Goal: Transaction & Acquisition: Book appointment/travel/reservation

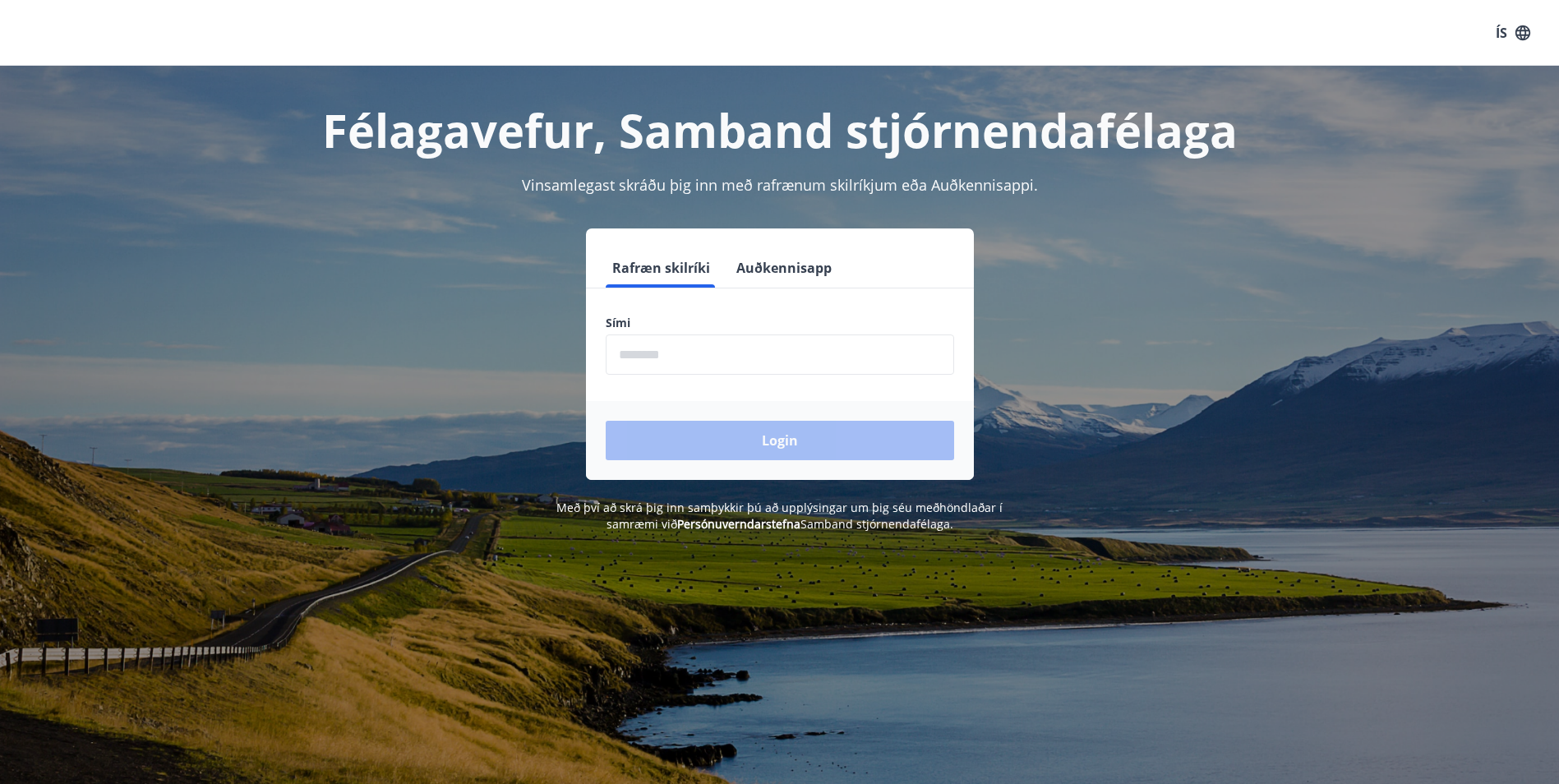
click at [683, 351] on input "phone" at bounding box center [780, 354] width 349 height 41
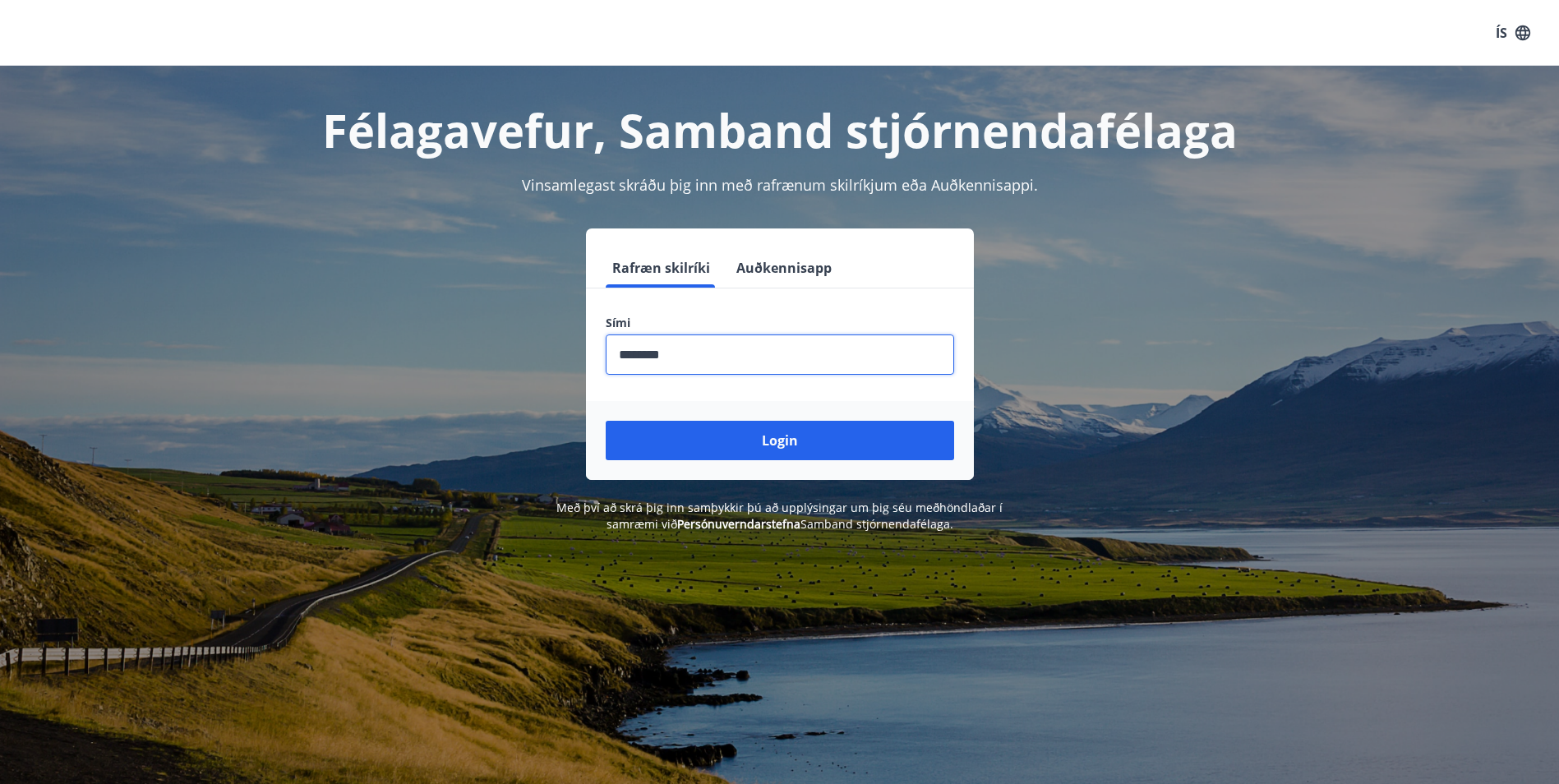
type input "********"
click at [606, 420] on button "Login" at bounding box center [780, 440] width 349 height 40
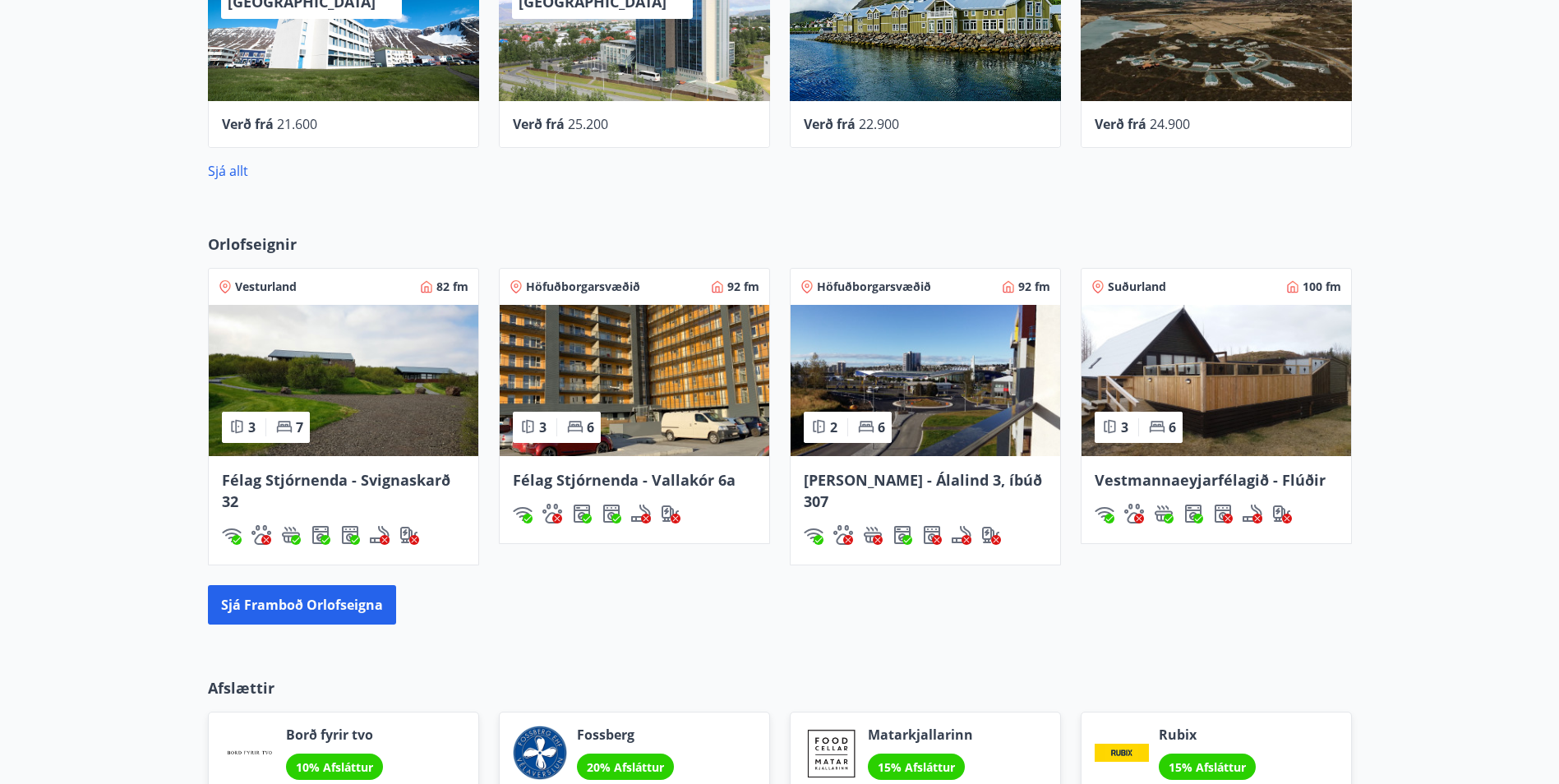
scroll to position [986, 0]
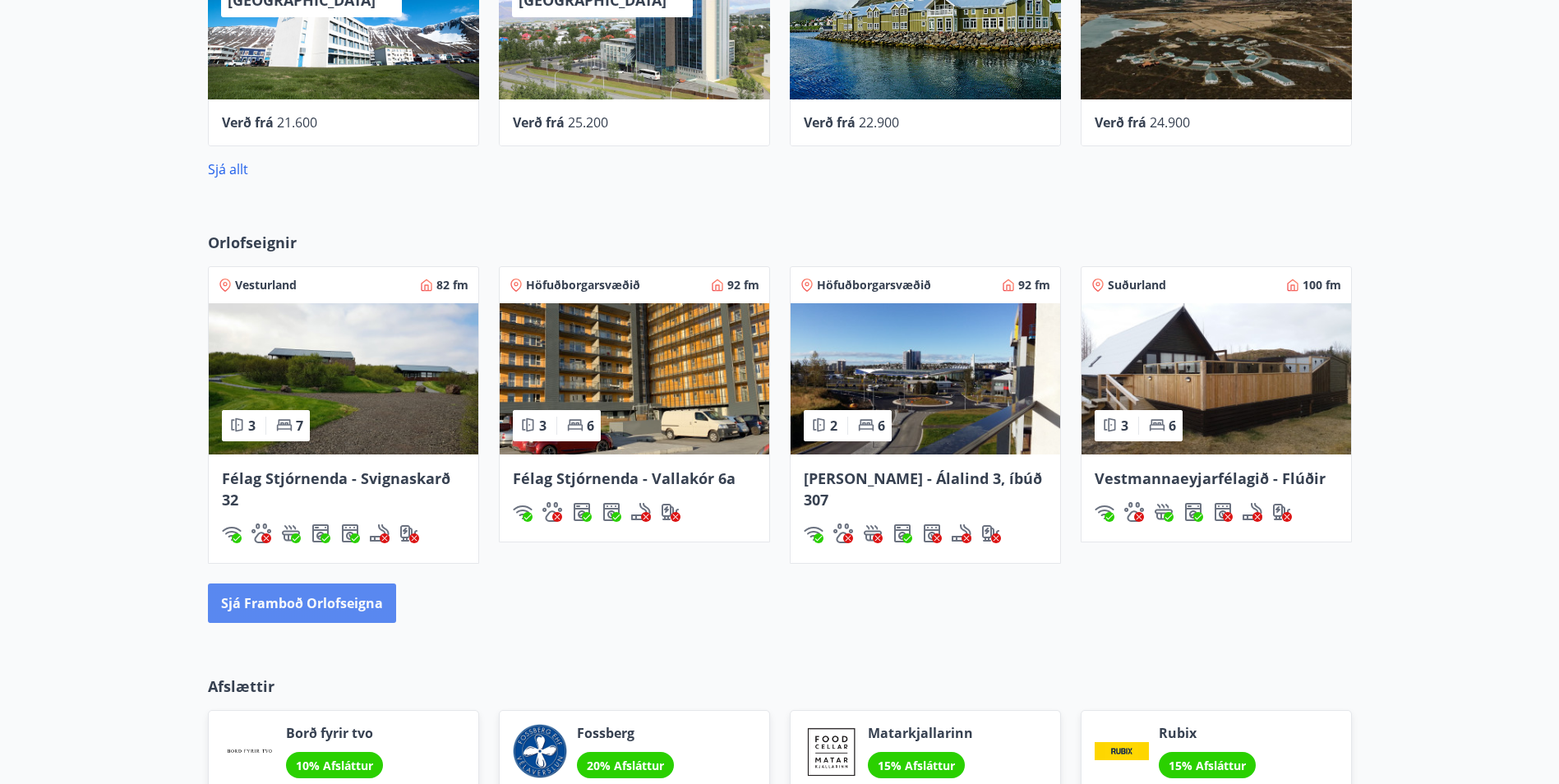
click at [296, 599] on button "Sjá framboð orlofseigna" at bounding box center [303, 603] width 189 height 40
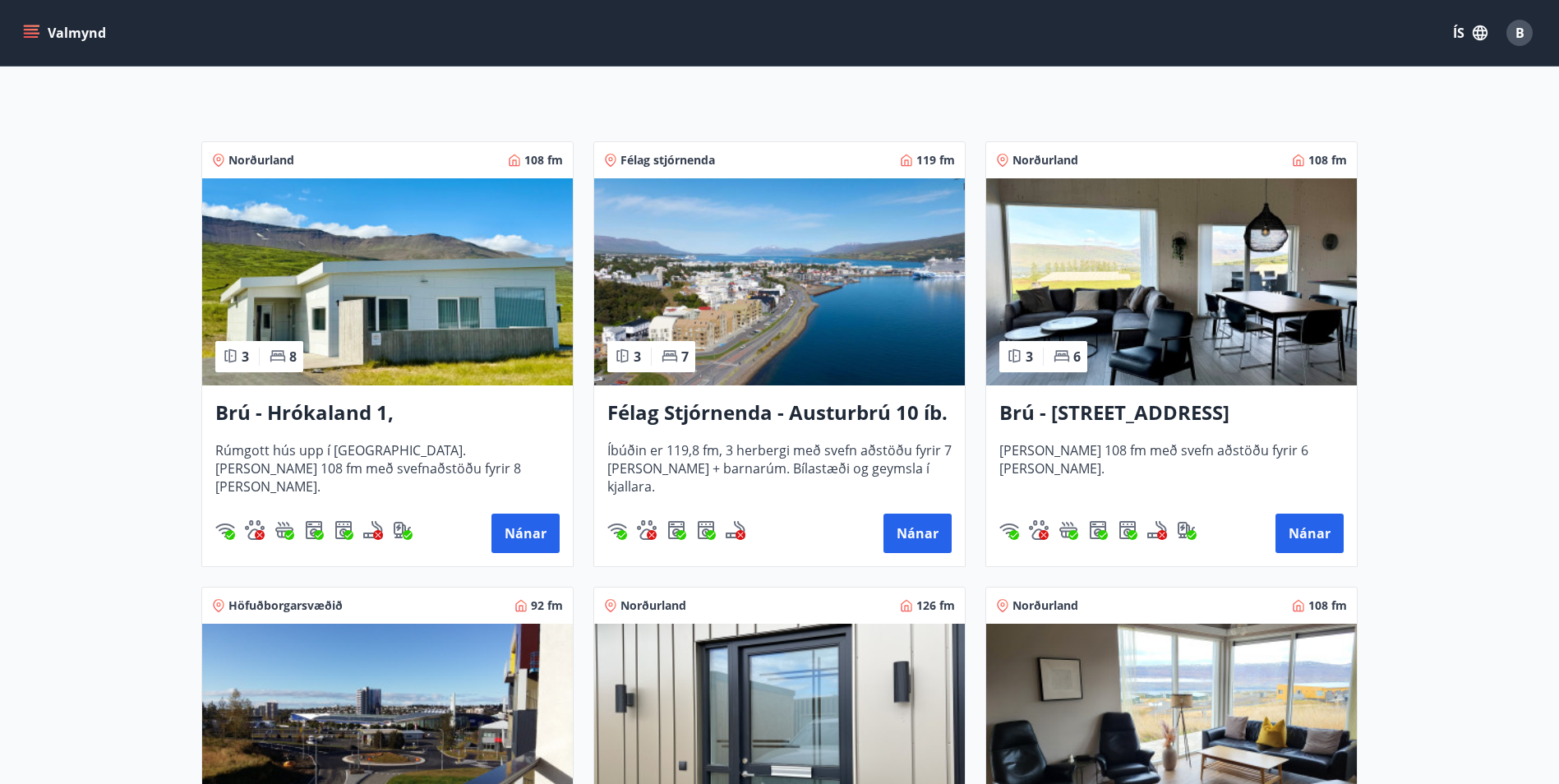
scroll to position [329, 0]
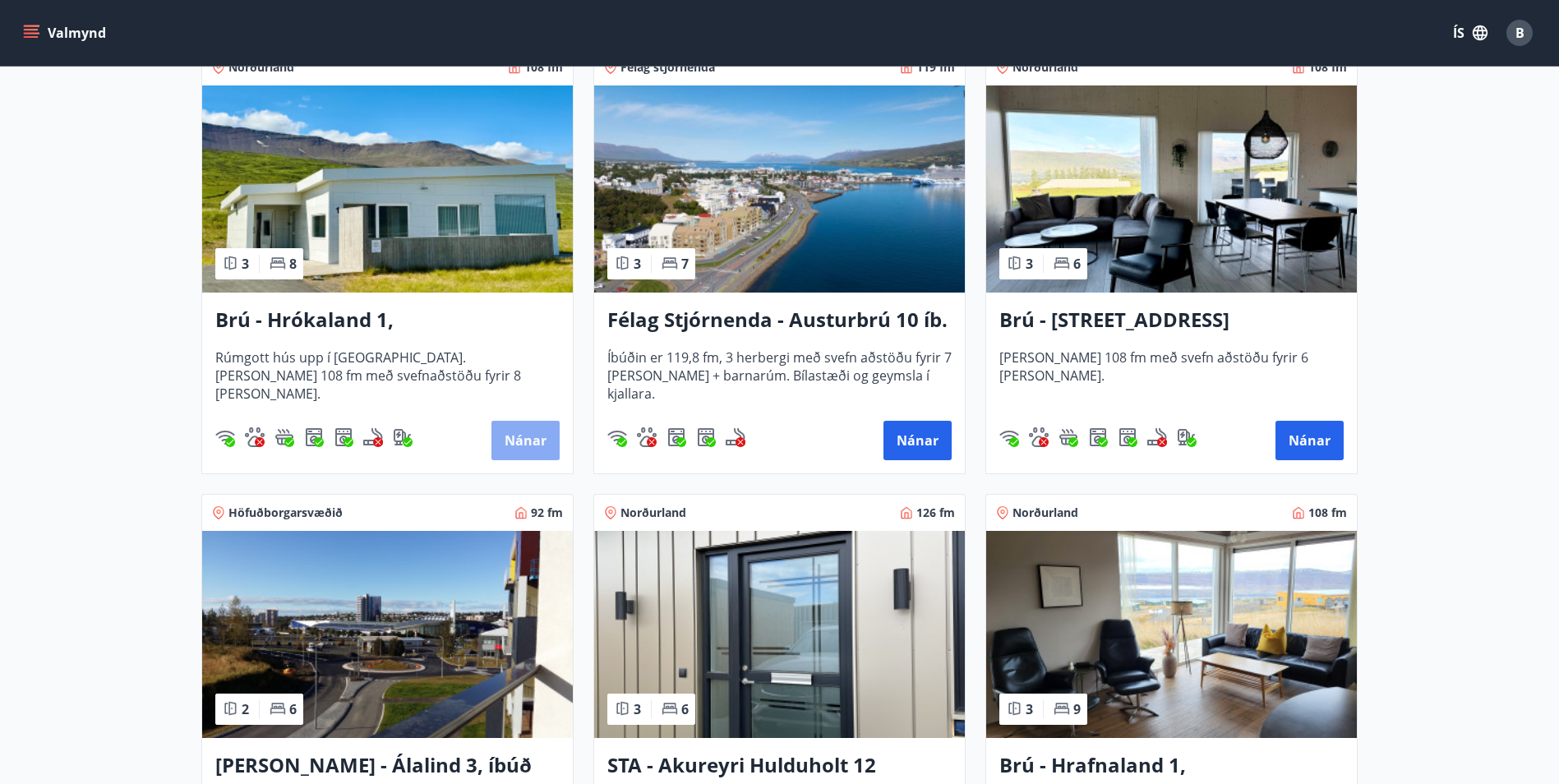
click at [517, 434] on button "Nánar" at bounding box center [525, 440] width 68 height 40
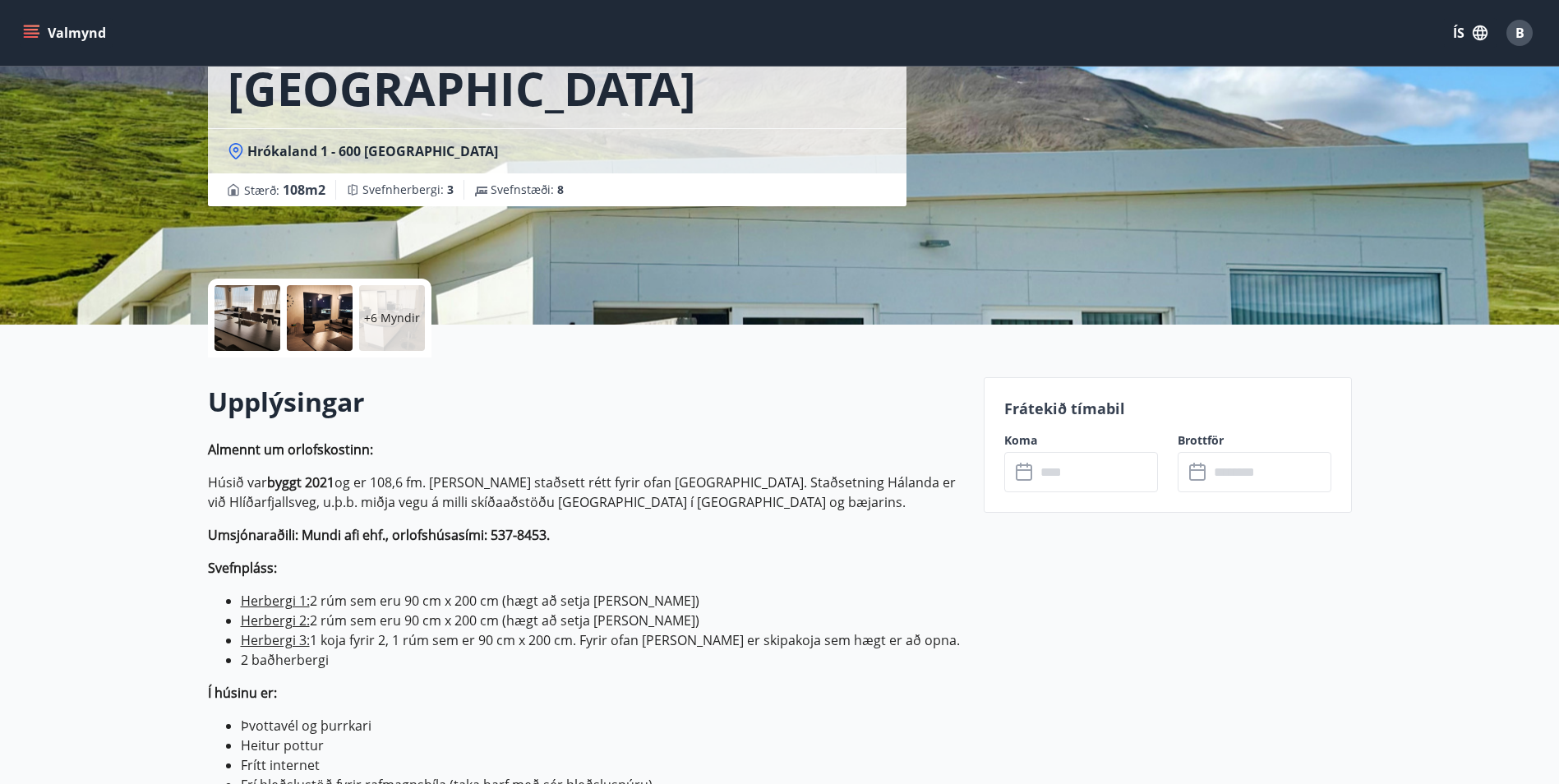
scroll to position [164, 0]
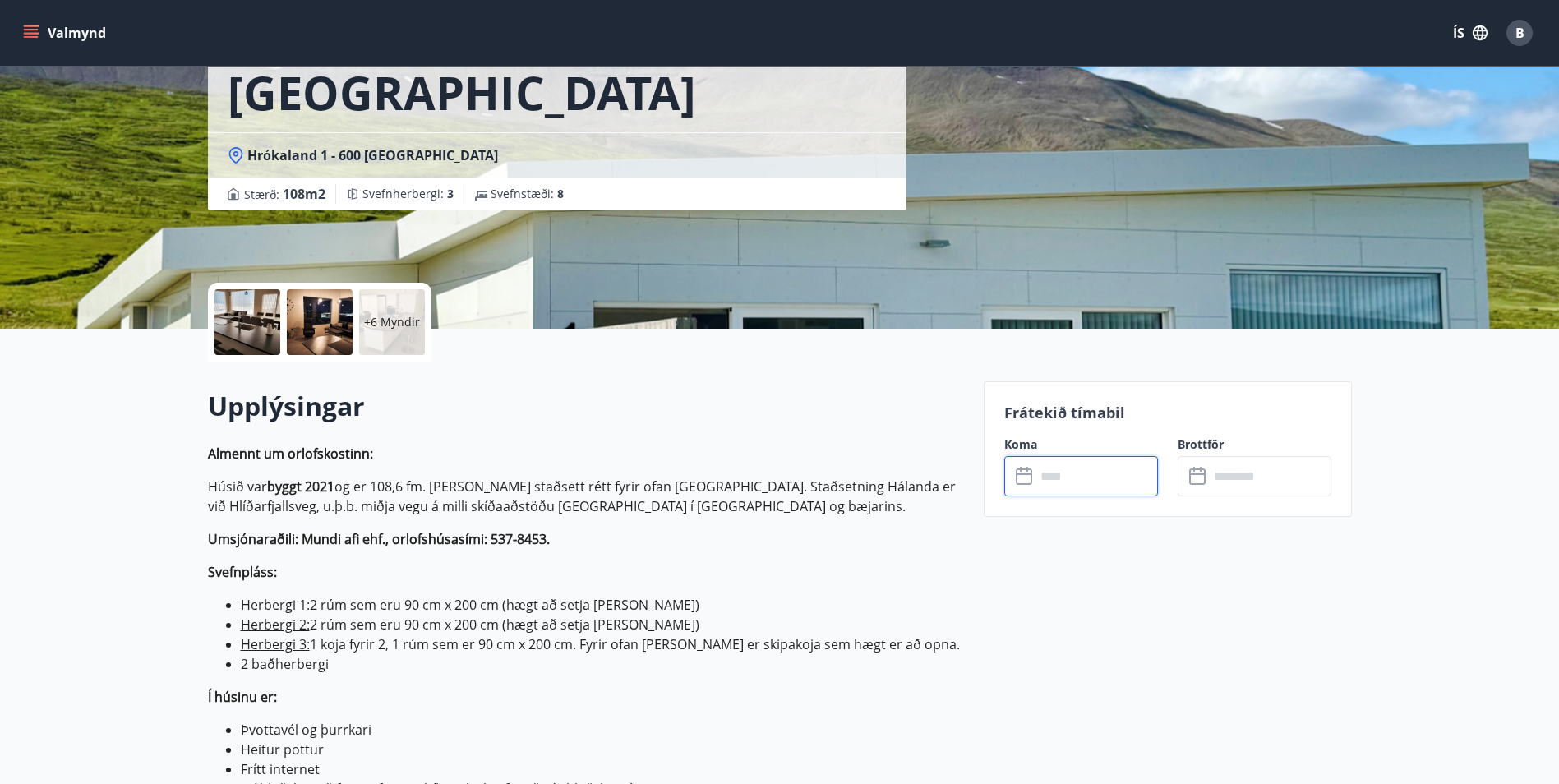
click at [1065, 468] on input "text" at bounding box center [1097, 476] width 123 height 41
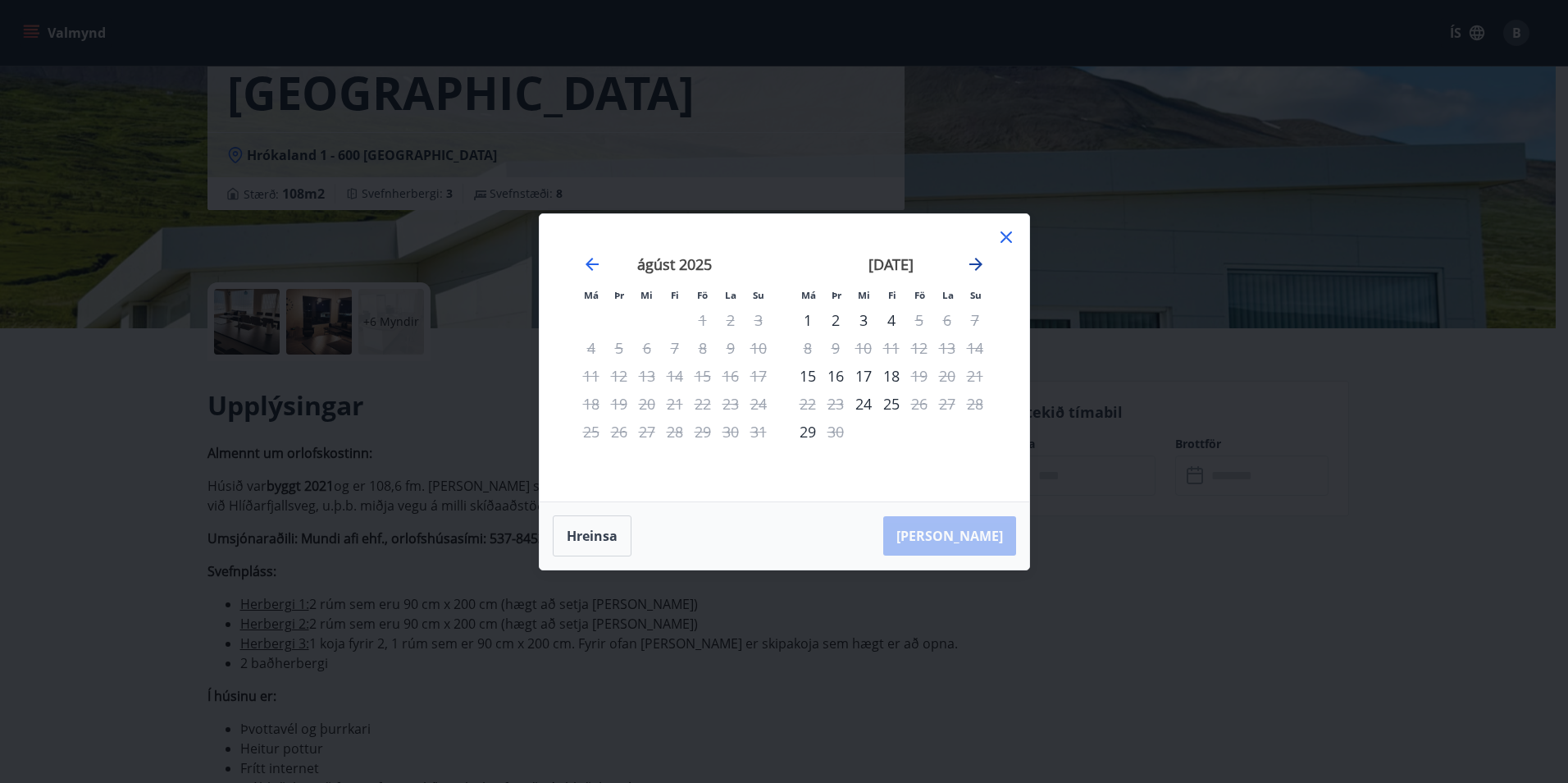
click at [972, 264] on icon "Move forward to switch to the next month." at bounding box center [976, 264] width 13 height 13
click at [1006, 234] on icon at bounding box center [1006, 237] width 20 height 20
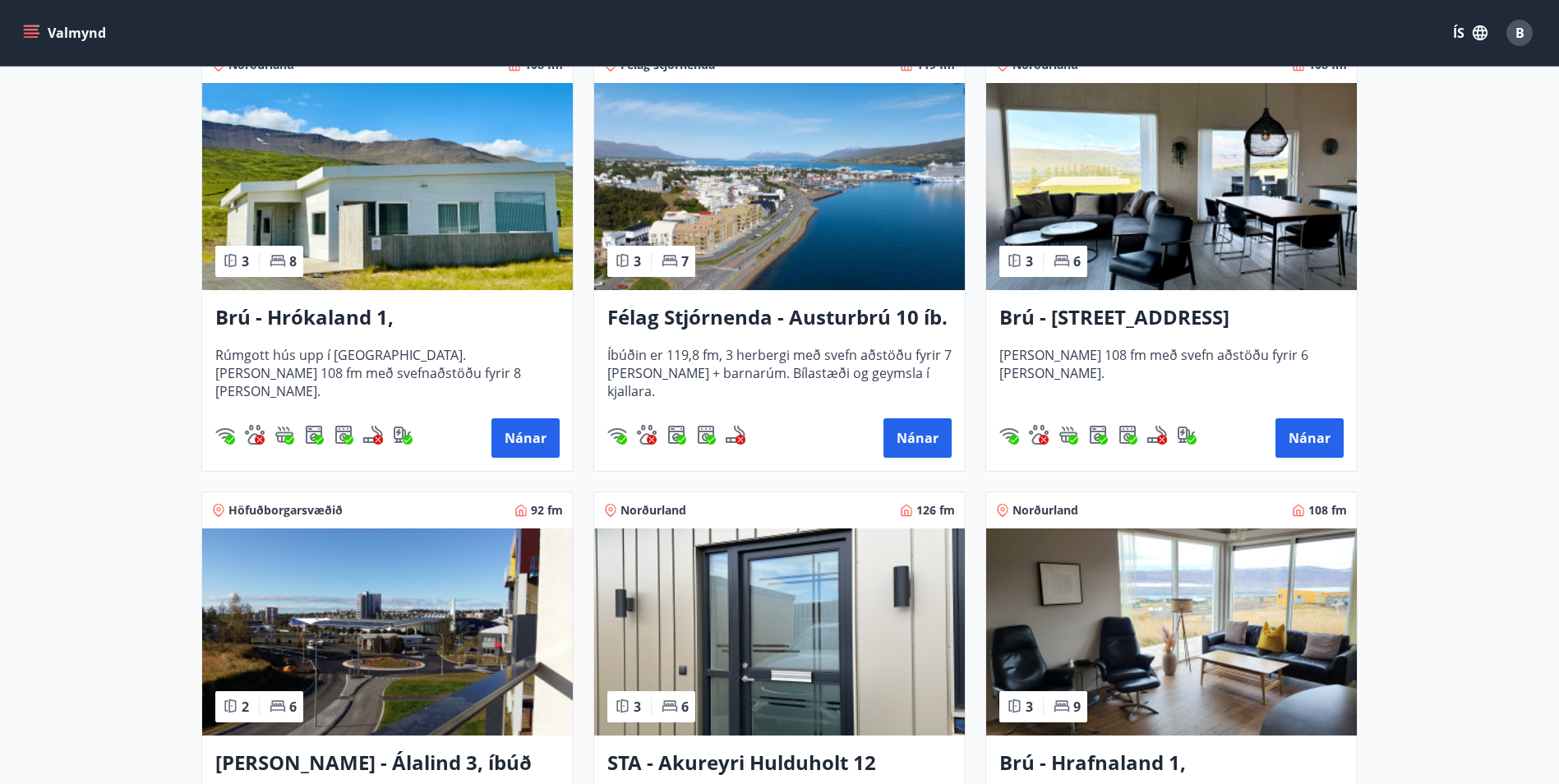
scroll to position [167, 0]
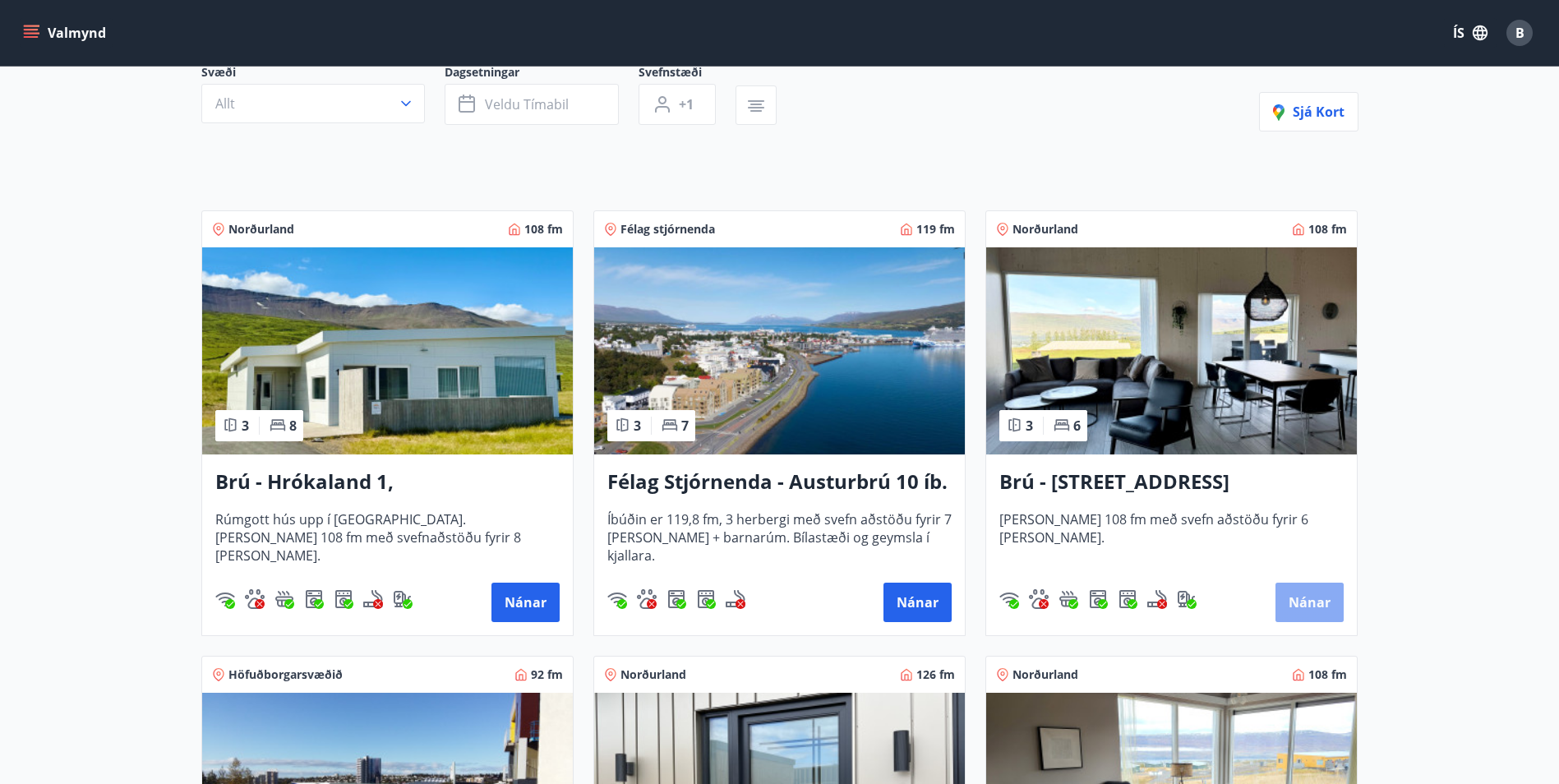
click at [1299, 603] on button "Nánar" at bounding box center [1309, 602] width 68 height 40
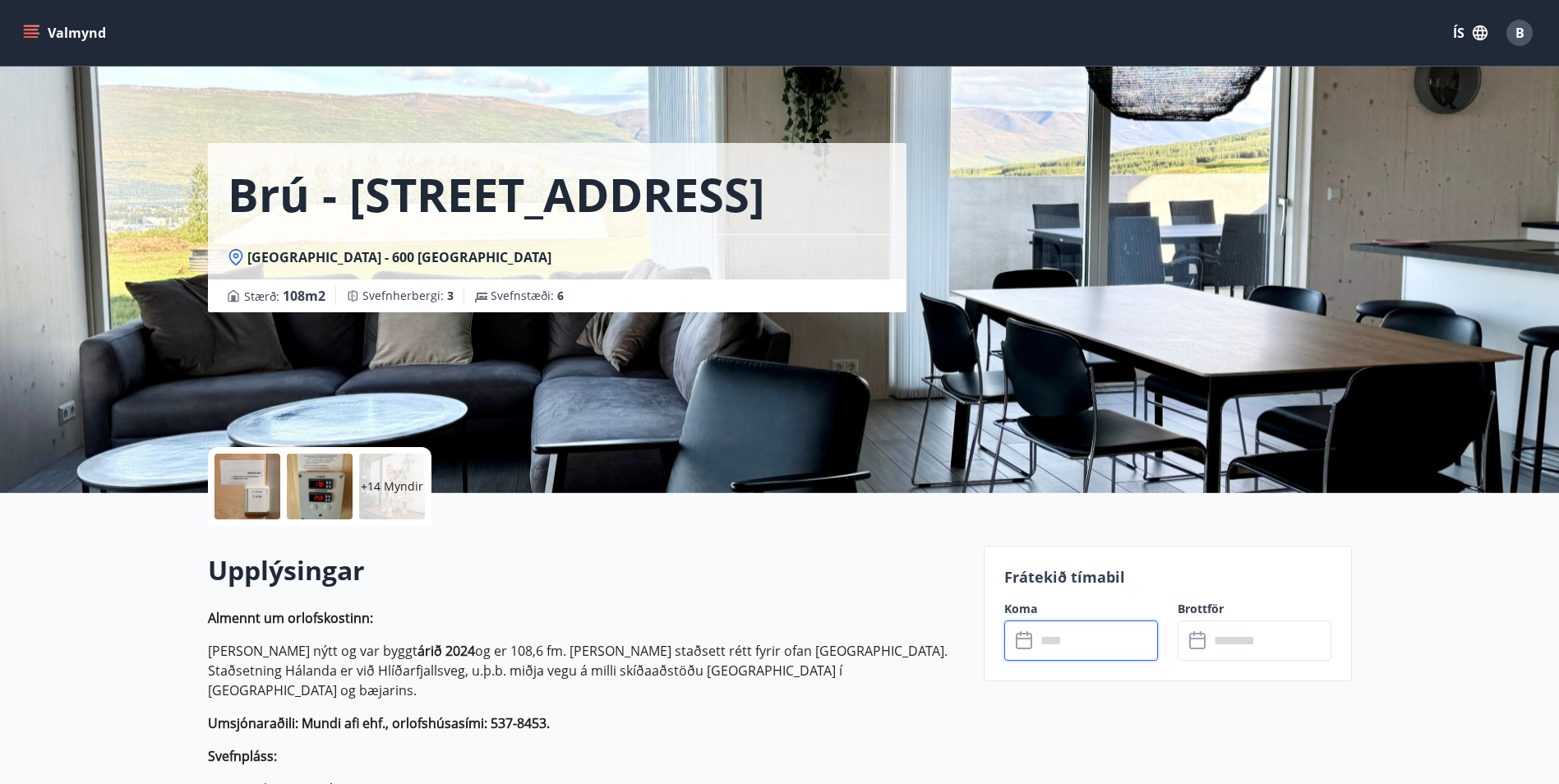
click at [1116, 643] on input "text" at bounding box center [1097, 640] width 123 height 41
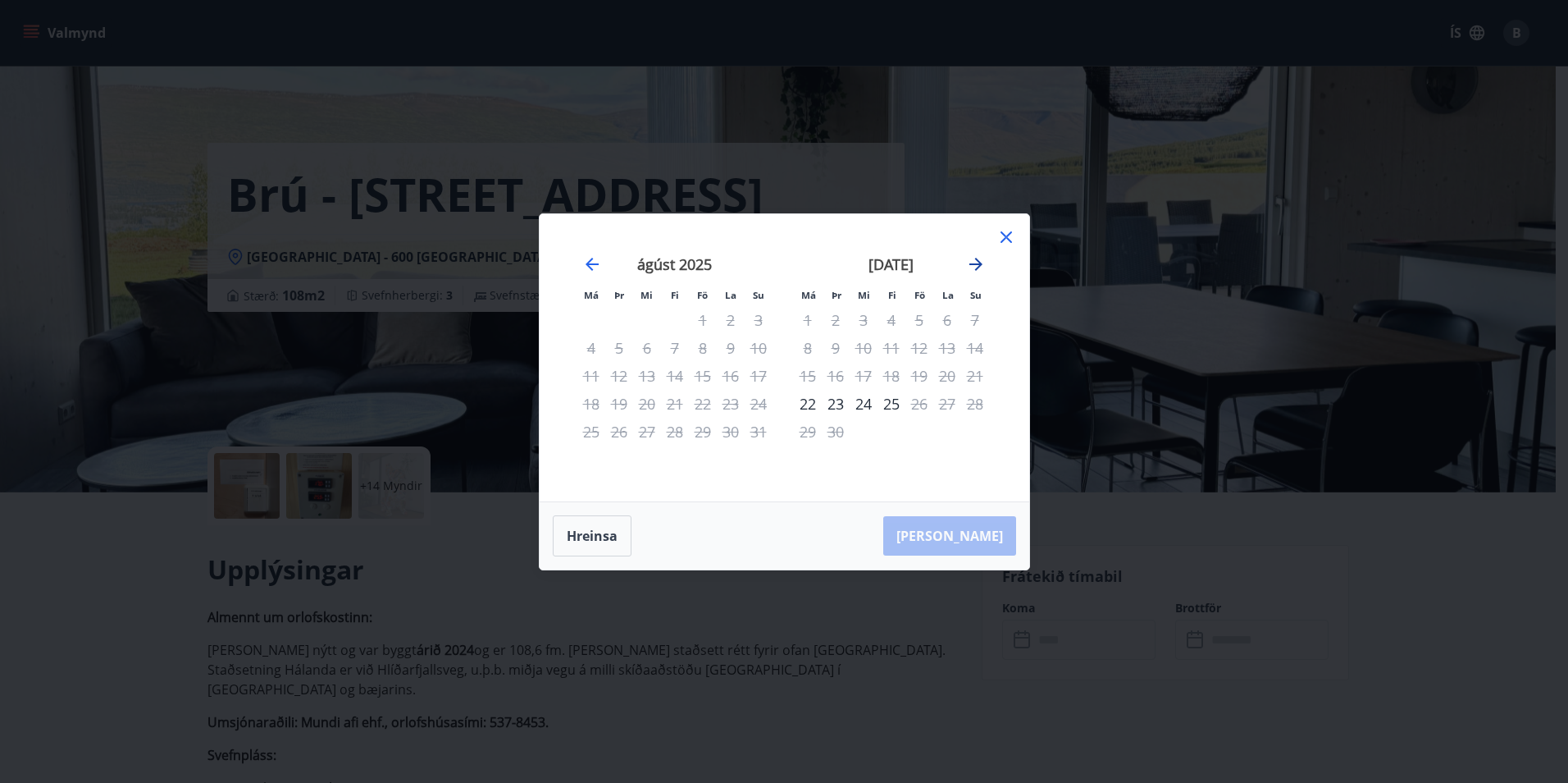
click at [978, 261] on icon "Move forward to switch to the next month." at bounding box center [976, 264] width 13 height 13
click at [1006, 238] on icon at bounding box center [1006, 237] width 11 height 11
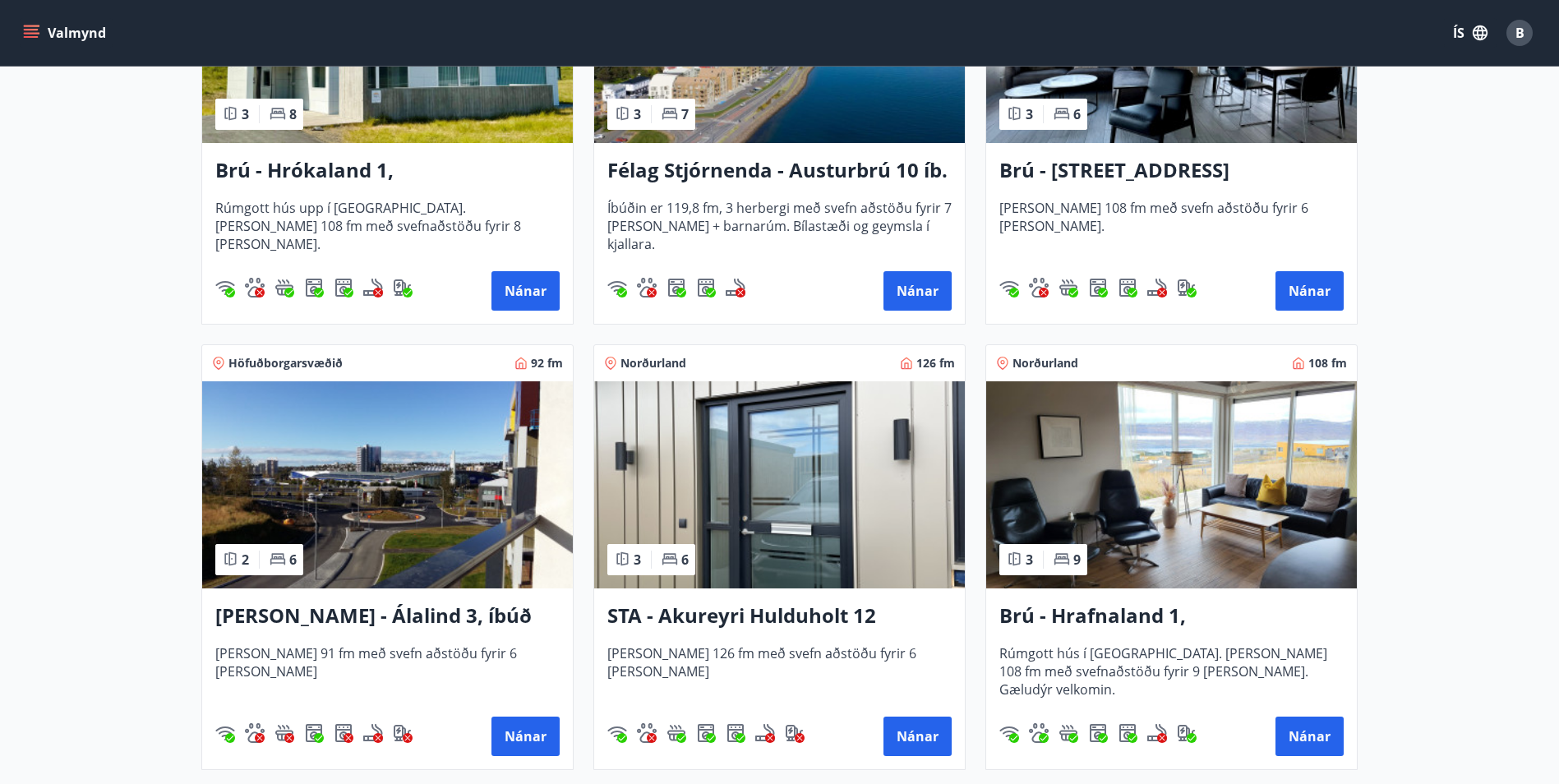
scroll to position [658, 0]
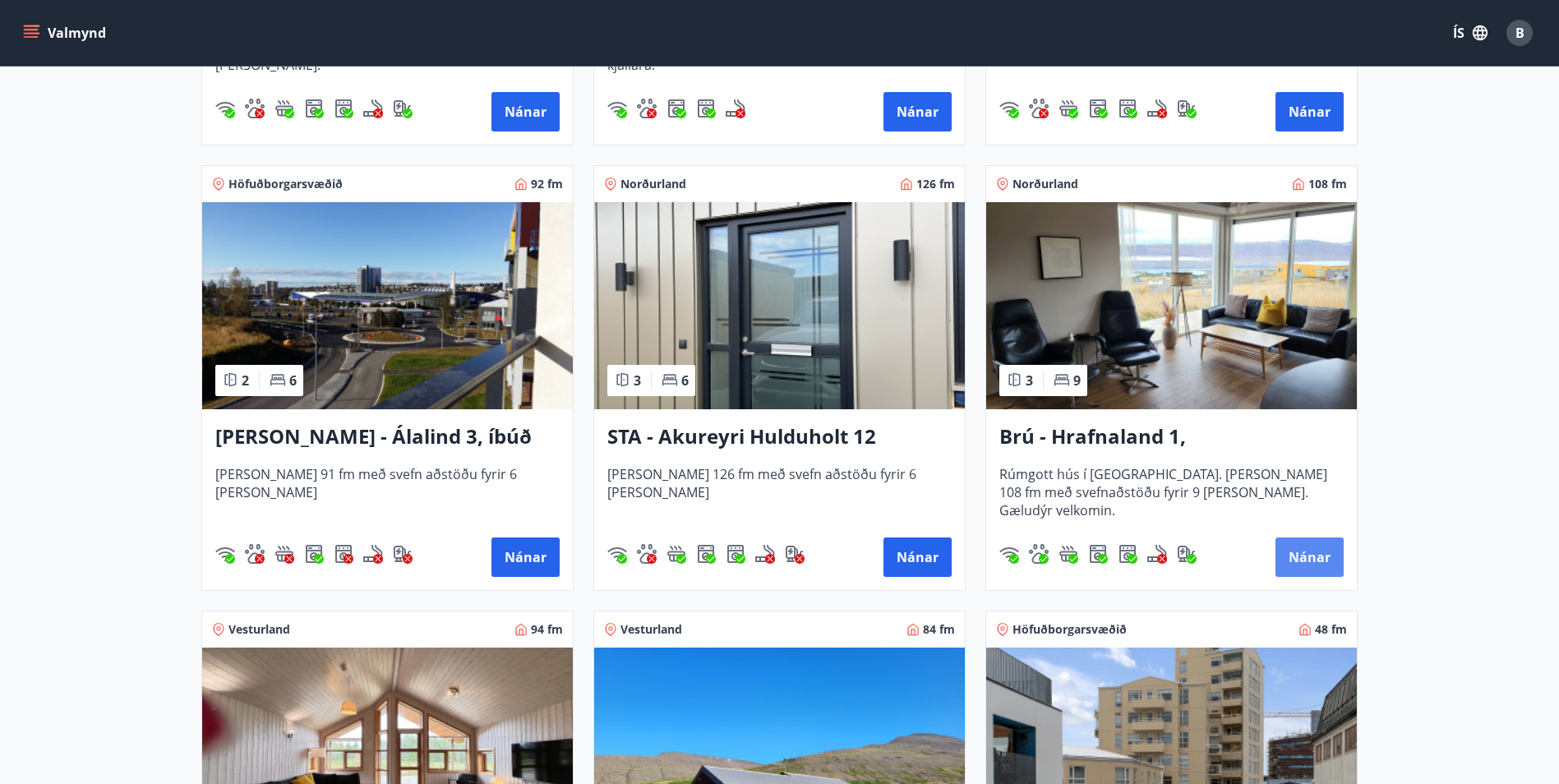
click at [1308, 555] on button "Nánar" at bounding box center [1309, 557] width 68 height 40
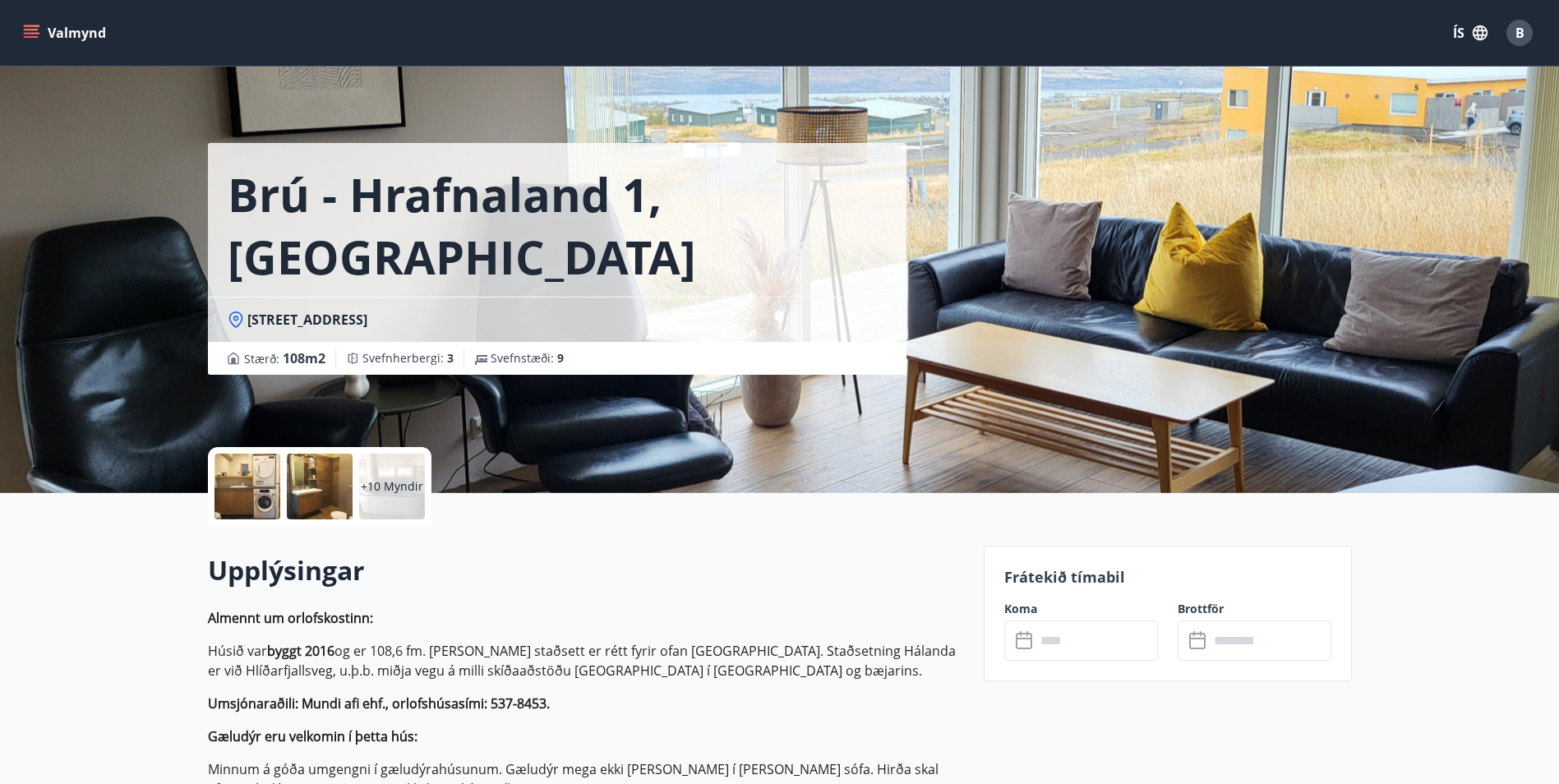
click at [1075, 642] on input "text" at bounding box center [1097, 640] width 123 height 41
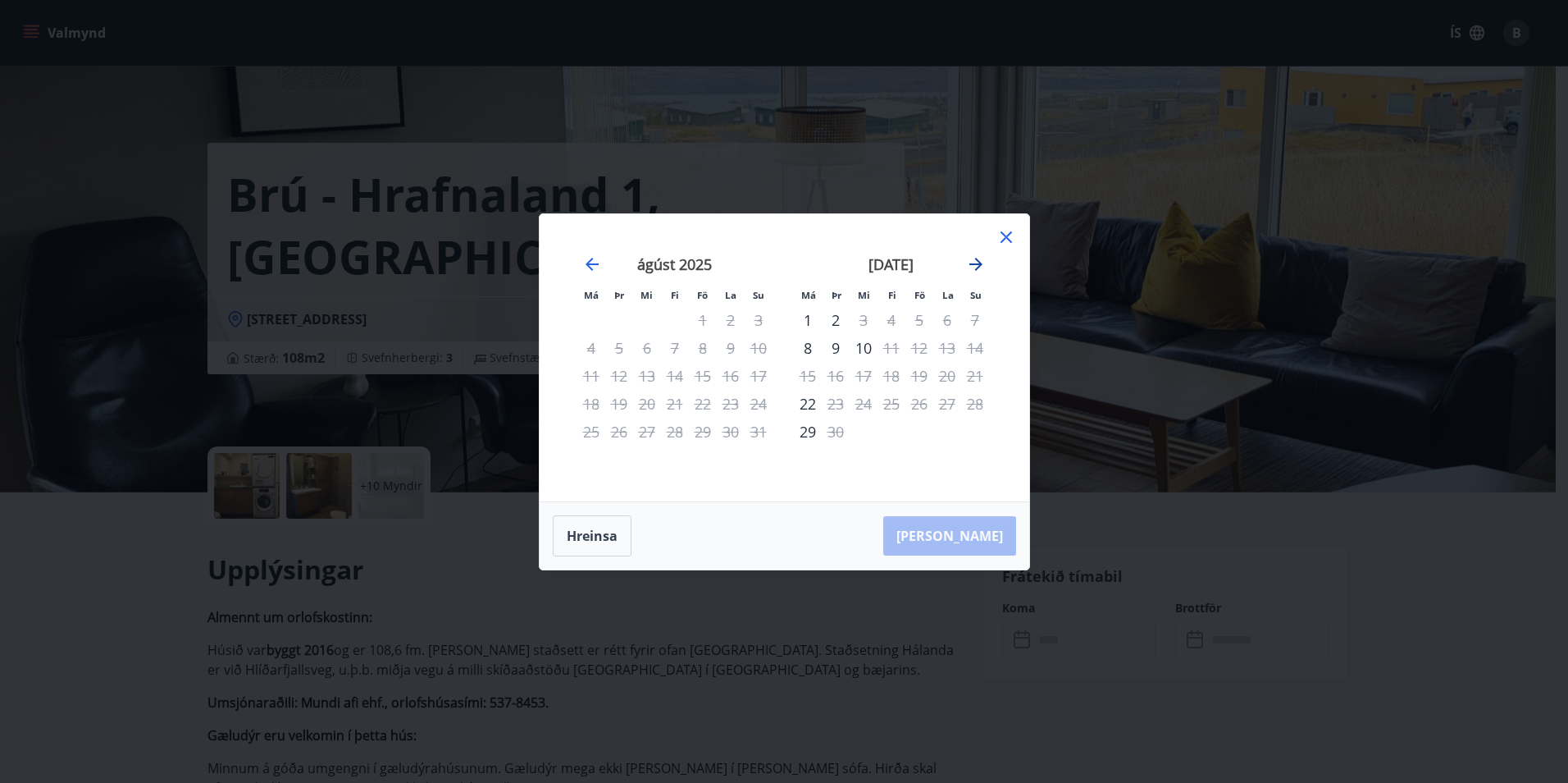
click at [974, 262] on icon "Move forward to switch to the next month." at bounding box center [975, 264] width 20 height 20
click at [975, 262] on icon "Move forward to switch to the next month." at bounding box center [975, 264] width 20 height 20
click at [975, 261] on icon "Move forward to switch to the next month." at bounding box center [975, 264] width 20 height 20
click at [1012, 233] on icon at bounding box center [1006, 237] width 20 height 20
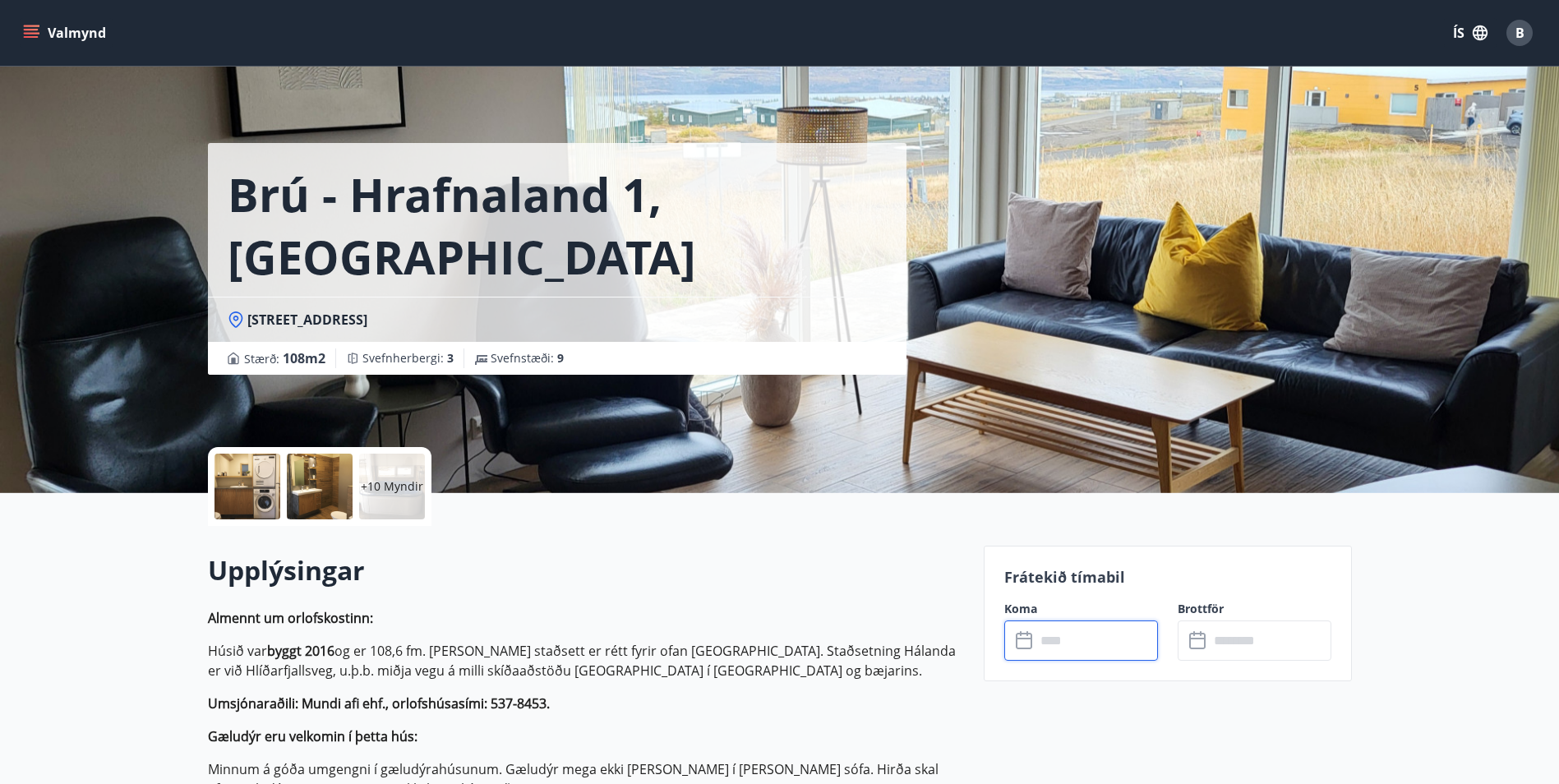
click at [1081, 638] on input "text" at bounding box center [1097, 640] width 123 height 41
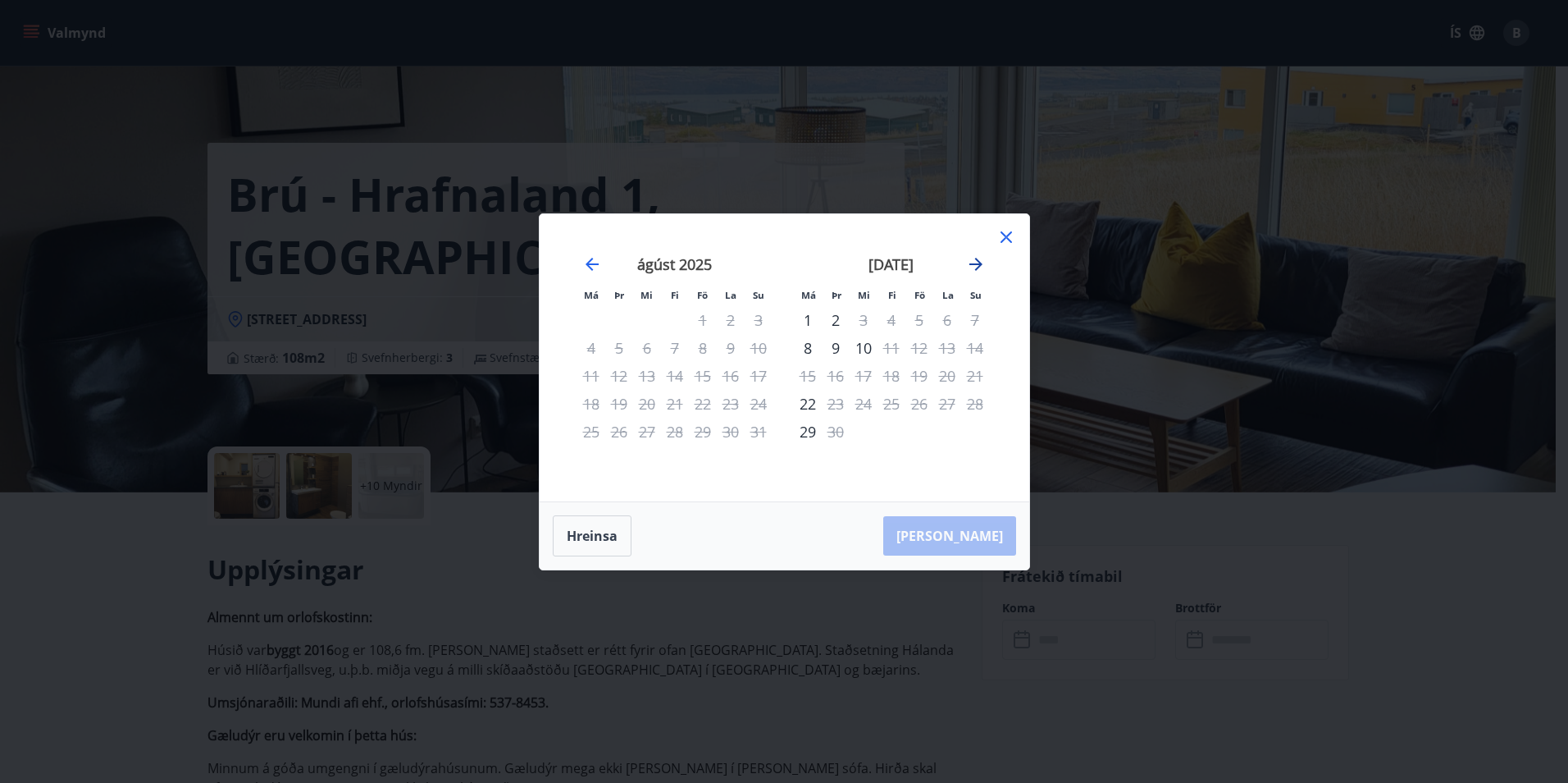
click at [976, 262] on icon "Move forward to switch to the next month." at bounding box center [975, 264] width 20 height 20
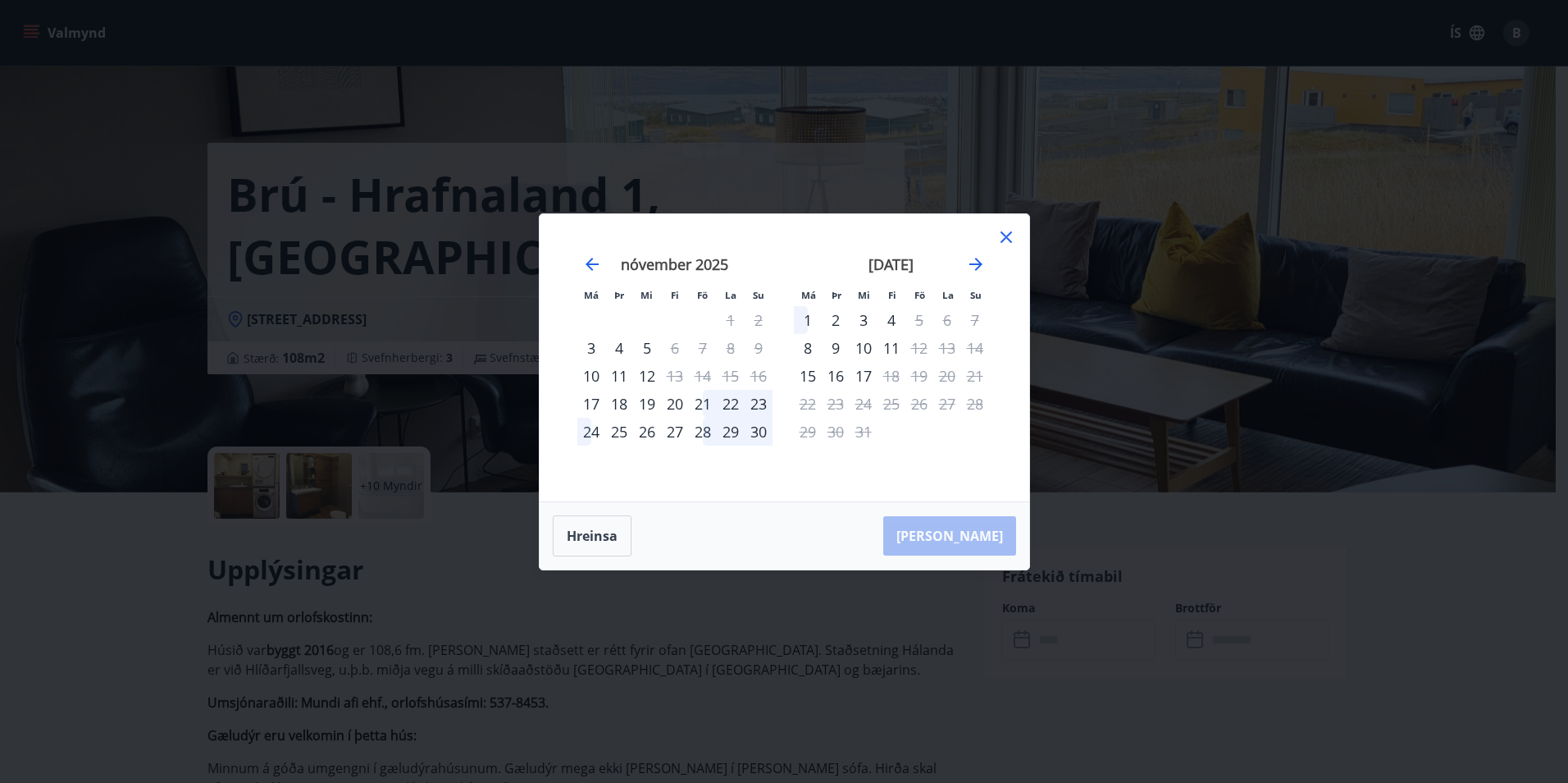
click at [1006, 233] on icon at bounding box center [1006, 237] width 20 height 20
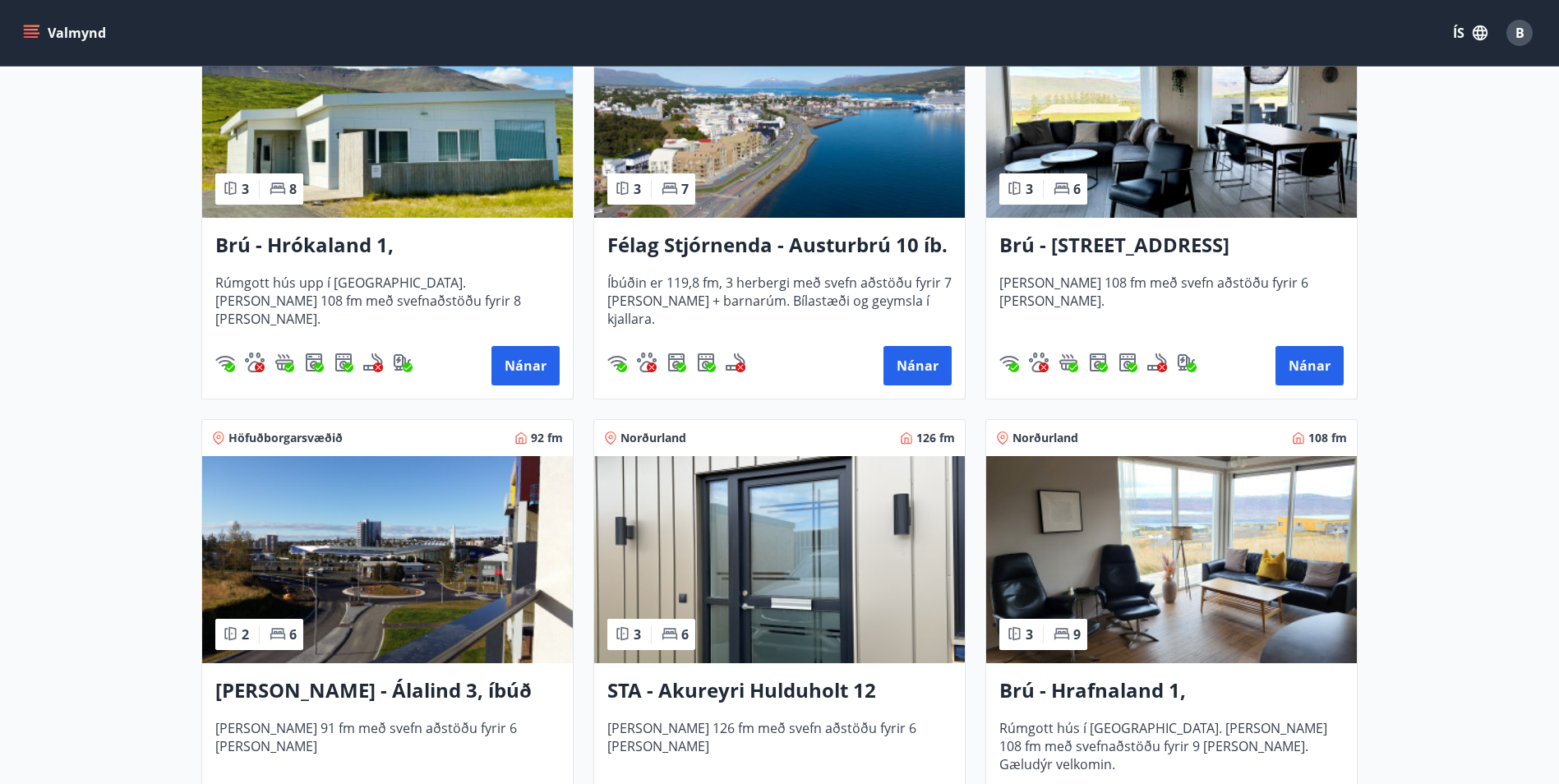
scroll to position [493, 0]
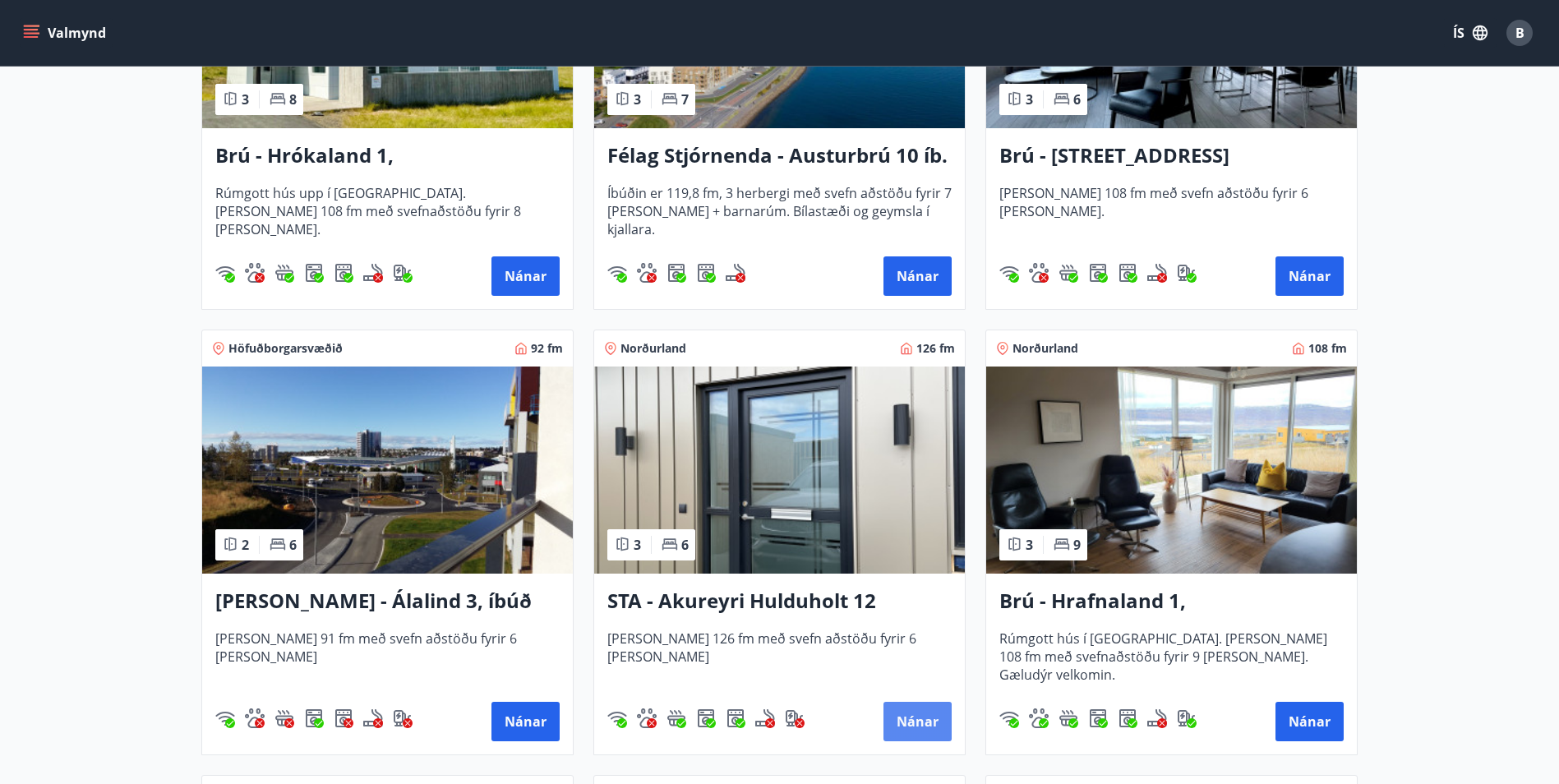
click at [916, 720] on button "Nánar" at bounding box center [917, 722] width 68 height 40
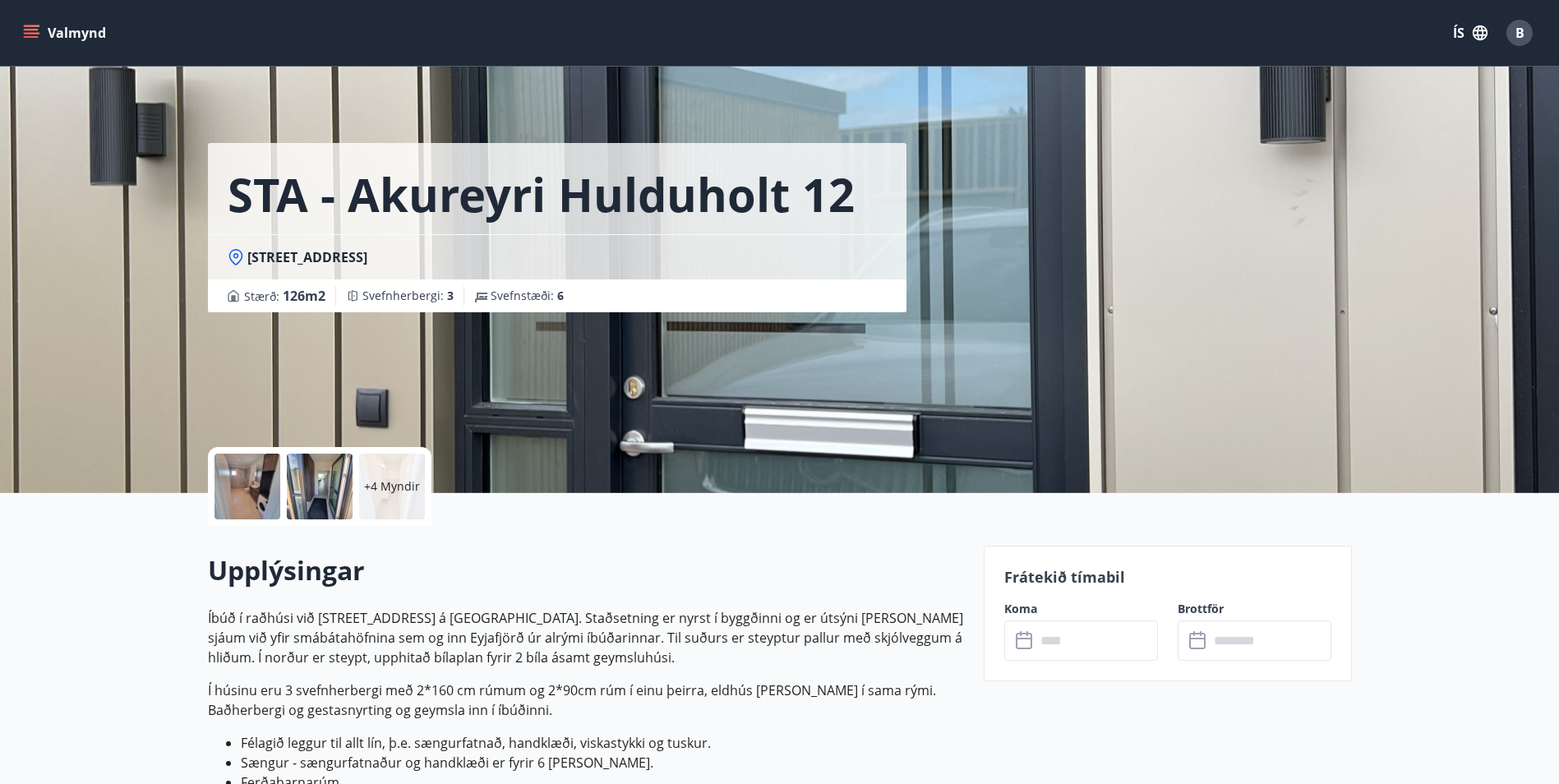
click at [1057, 639] on input "text" at bounding box center [1097, 640] width 123 height 41
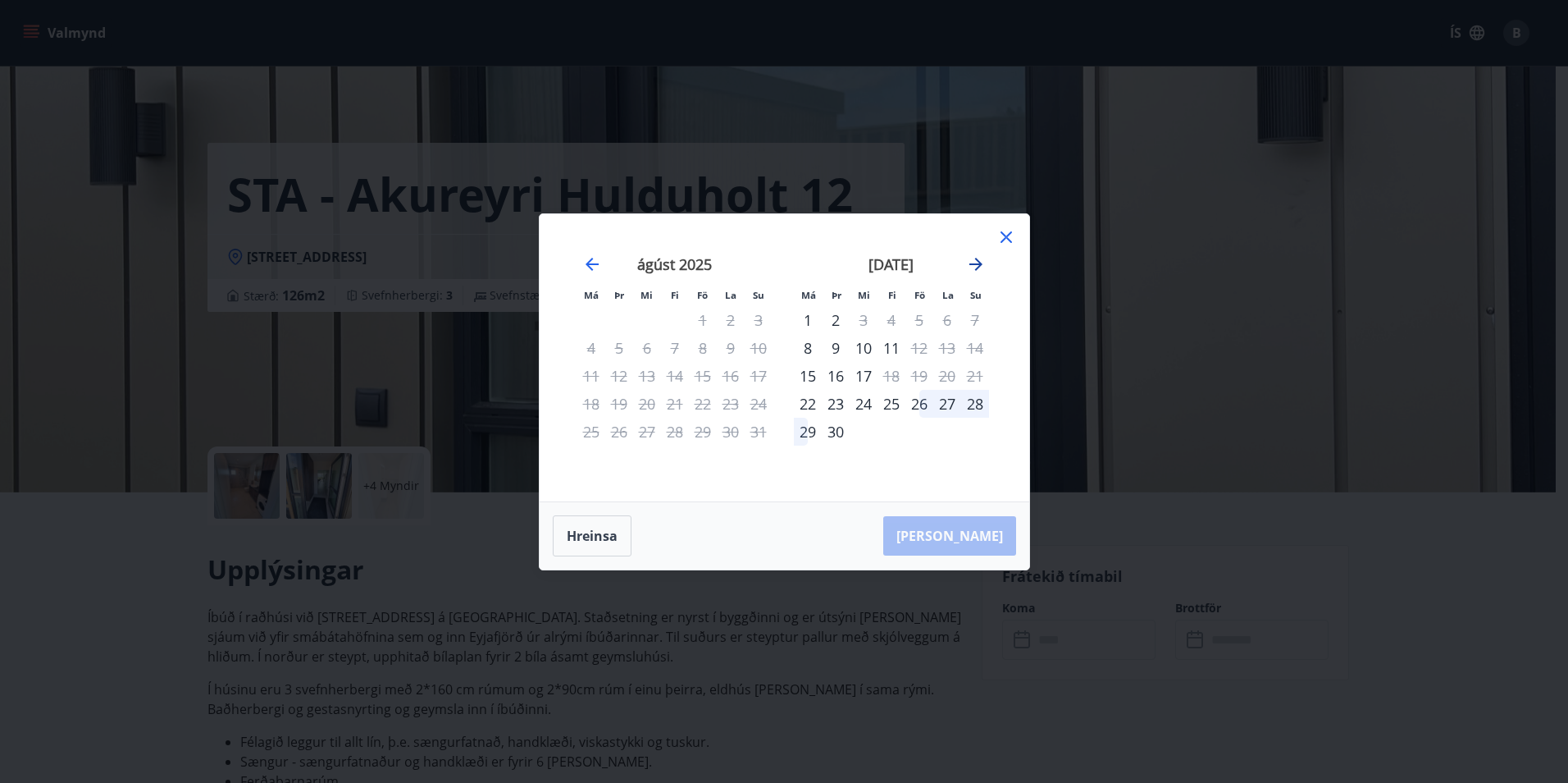
click at [972, 265] on icon "Move forward to switch to the next month." at bounding box center [975, 264] width 20 height 20
click at [1005, 238] on icon at bounding box center [1006, 237] width 11 height 11
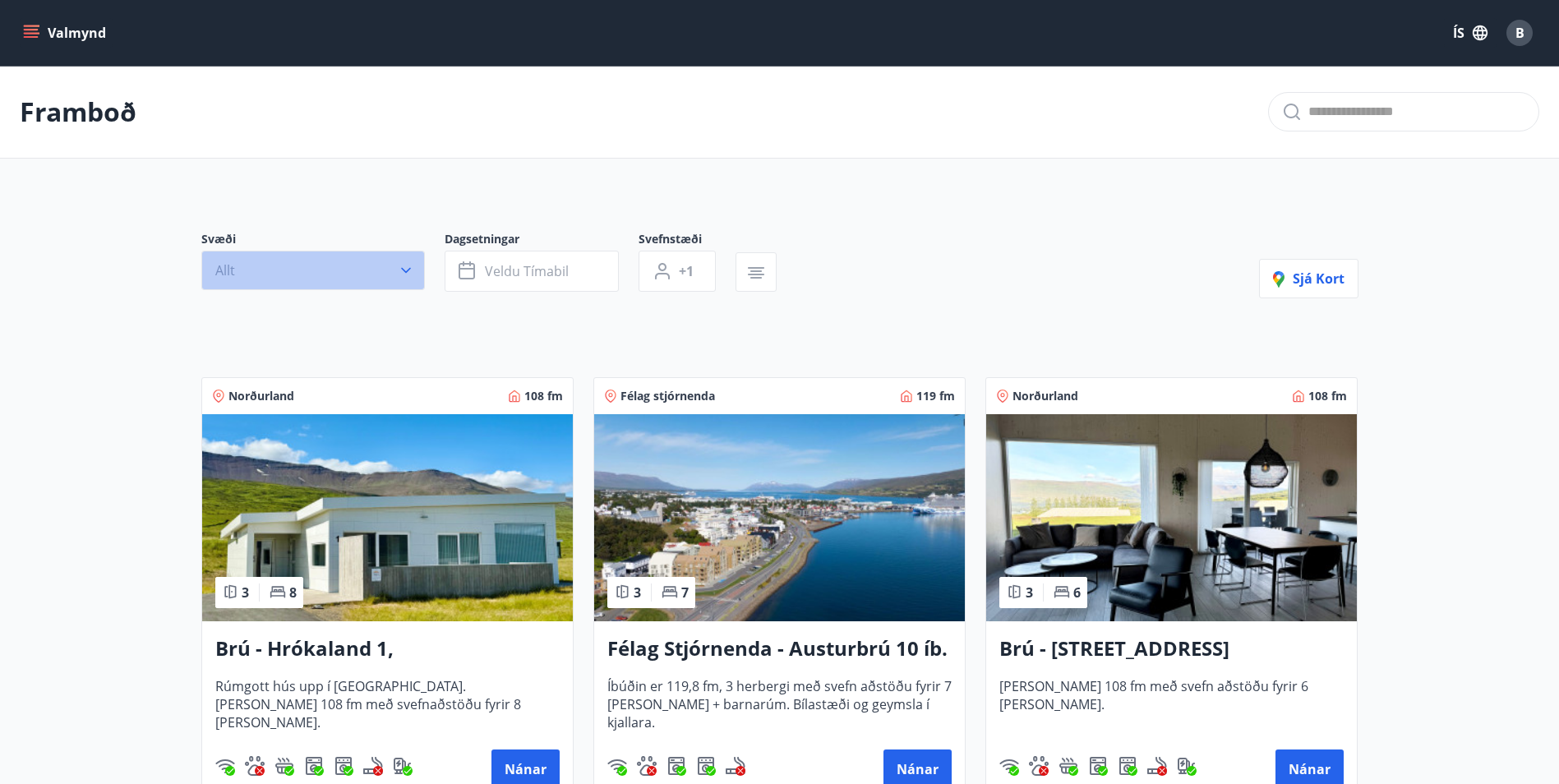
click at [407, 270] on icon "button" at bounding box center [405, 270] width 16 height 16
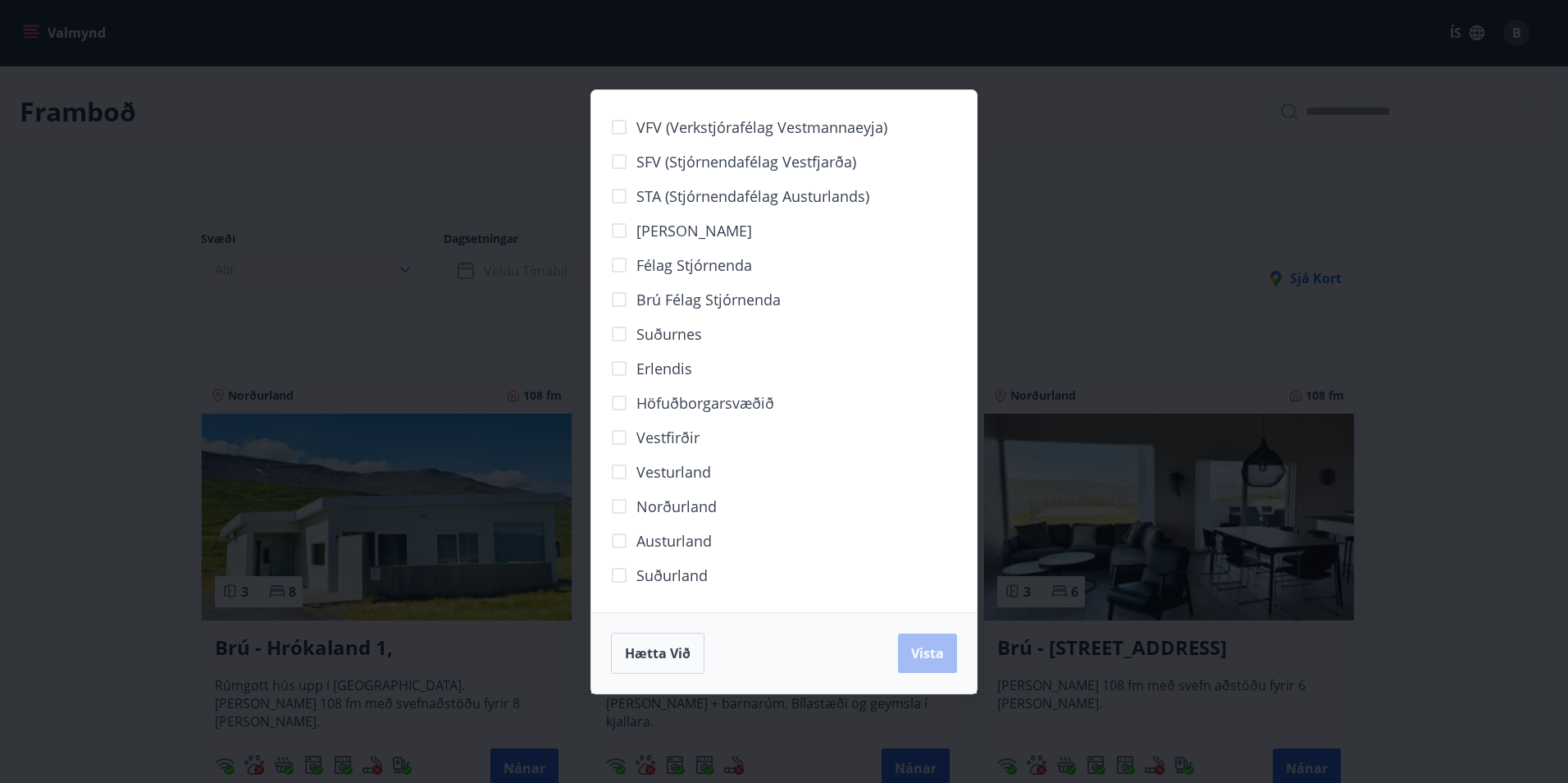
click at [672, 509] on span "Norðurland" at bounding box center [676, 506] width 80 height 22
click at [931, 659] on span "Vista" at bounding box center [927, 652] width 33 height 18
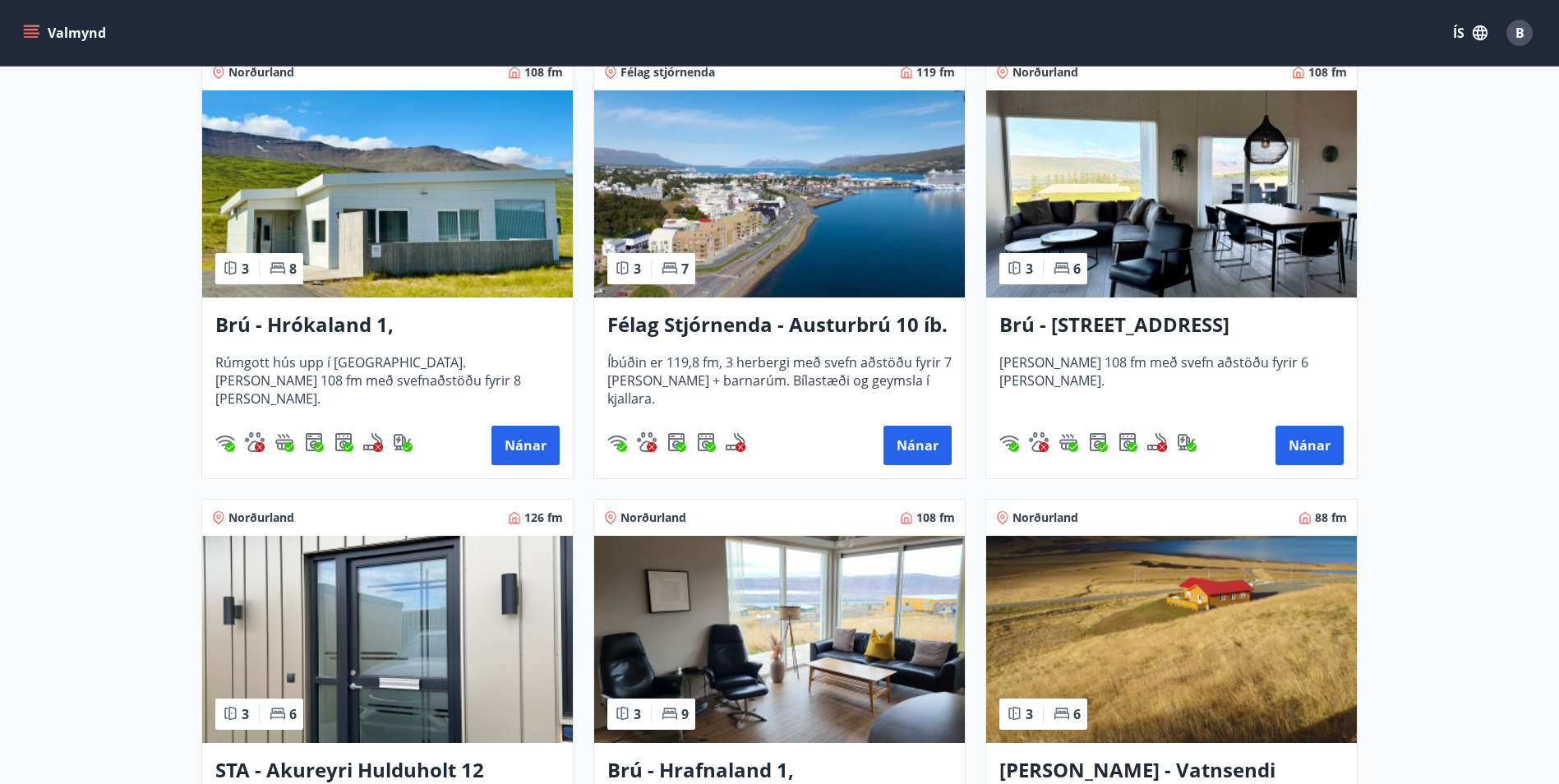
scroll to position [329, 0]
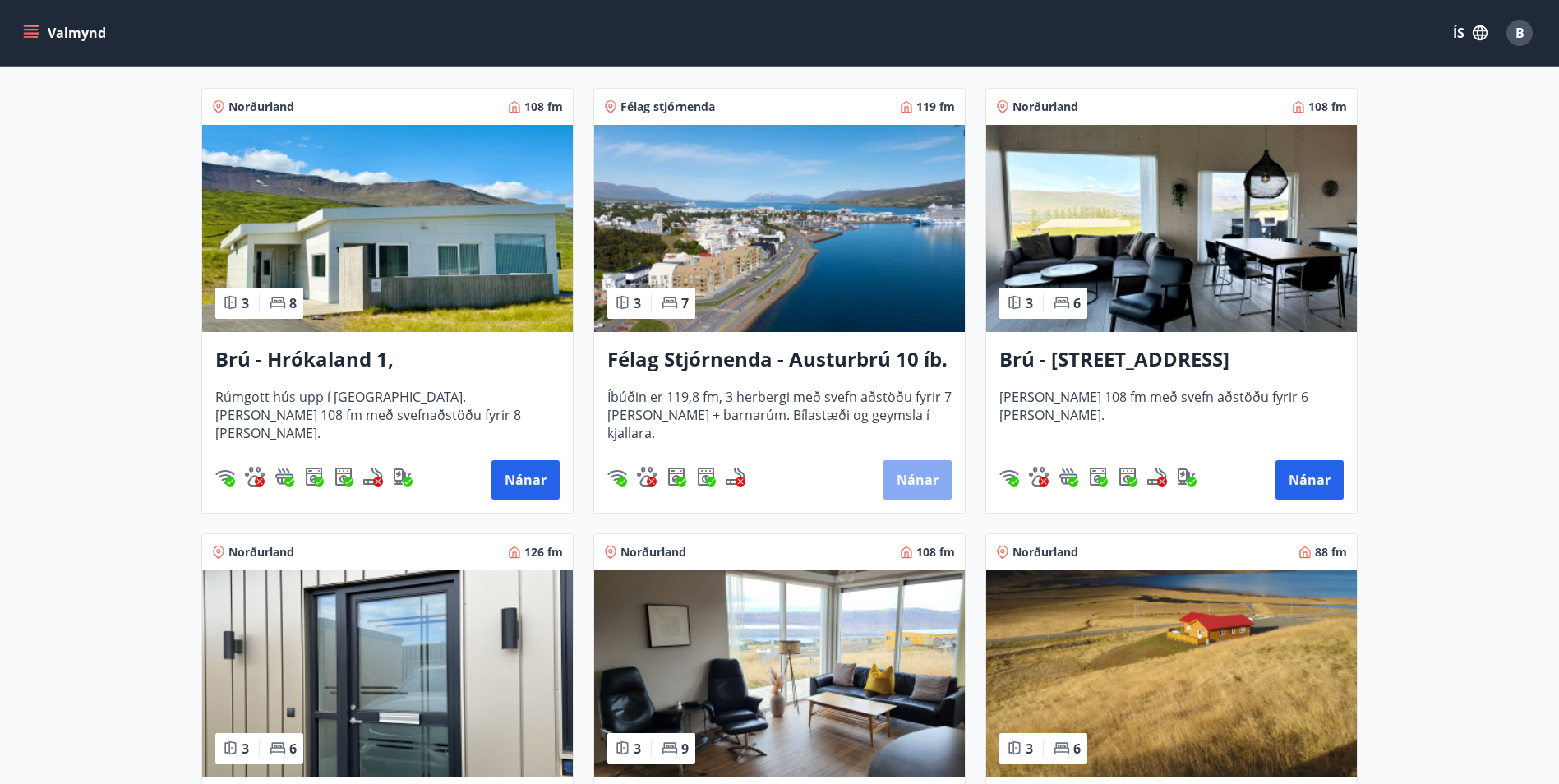
click at [920, 481] on button "Nánar" at bounding box center [917, 480] width 68 height 40
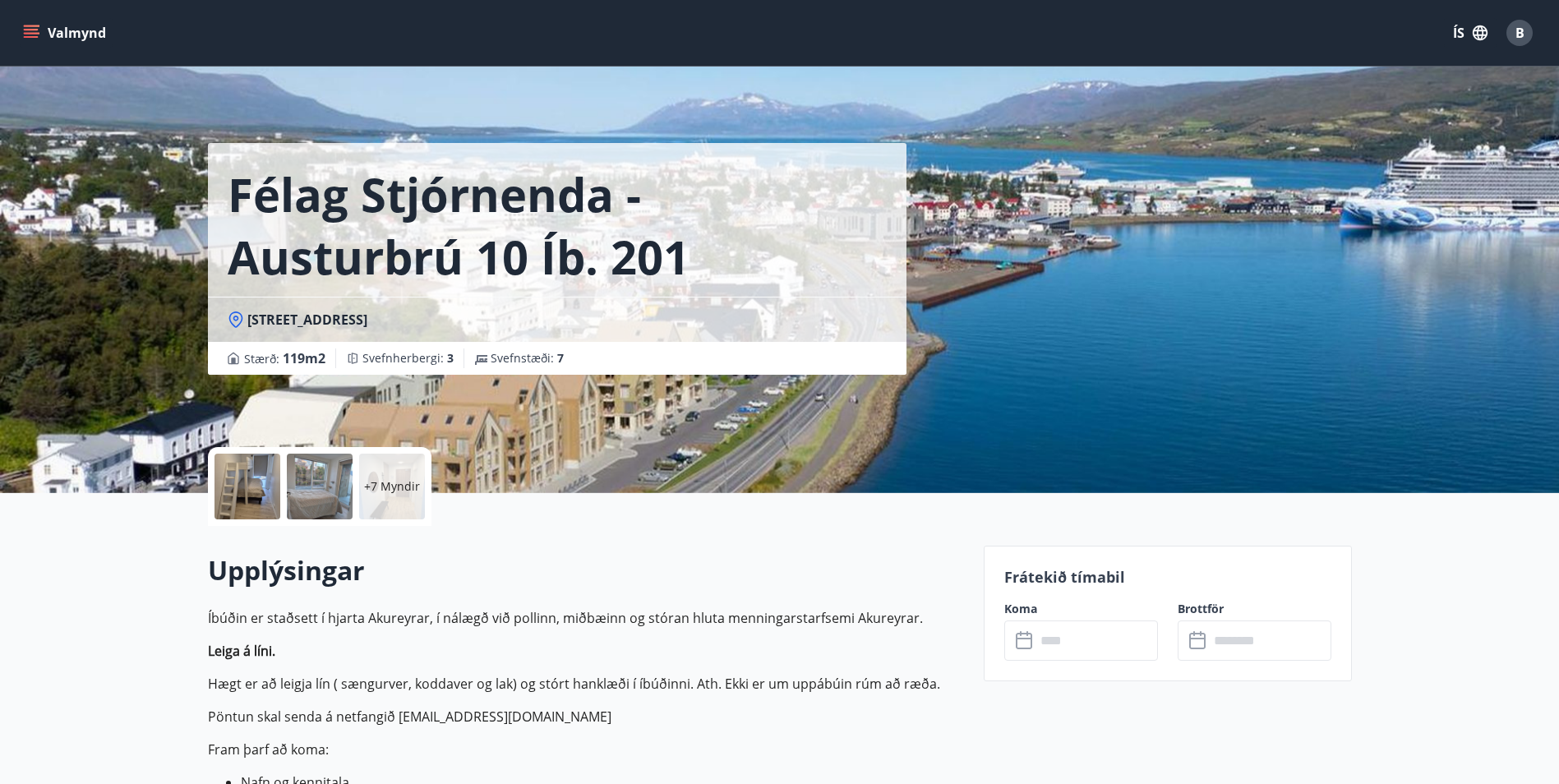
click at [1078, 636] on input "text" at bounding box center [1097, 640] width 123 height 41
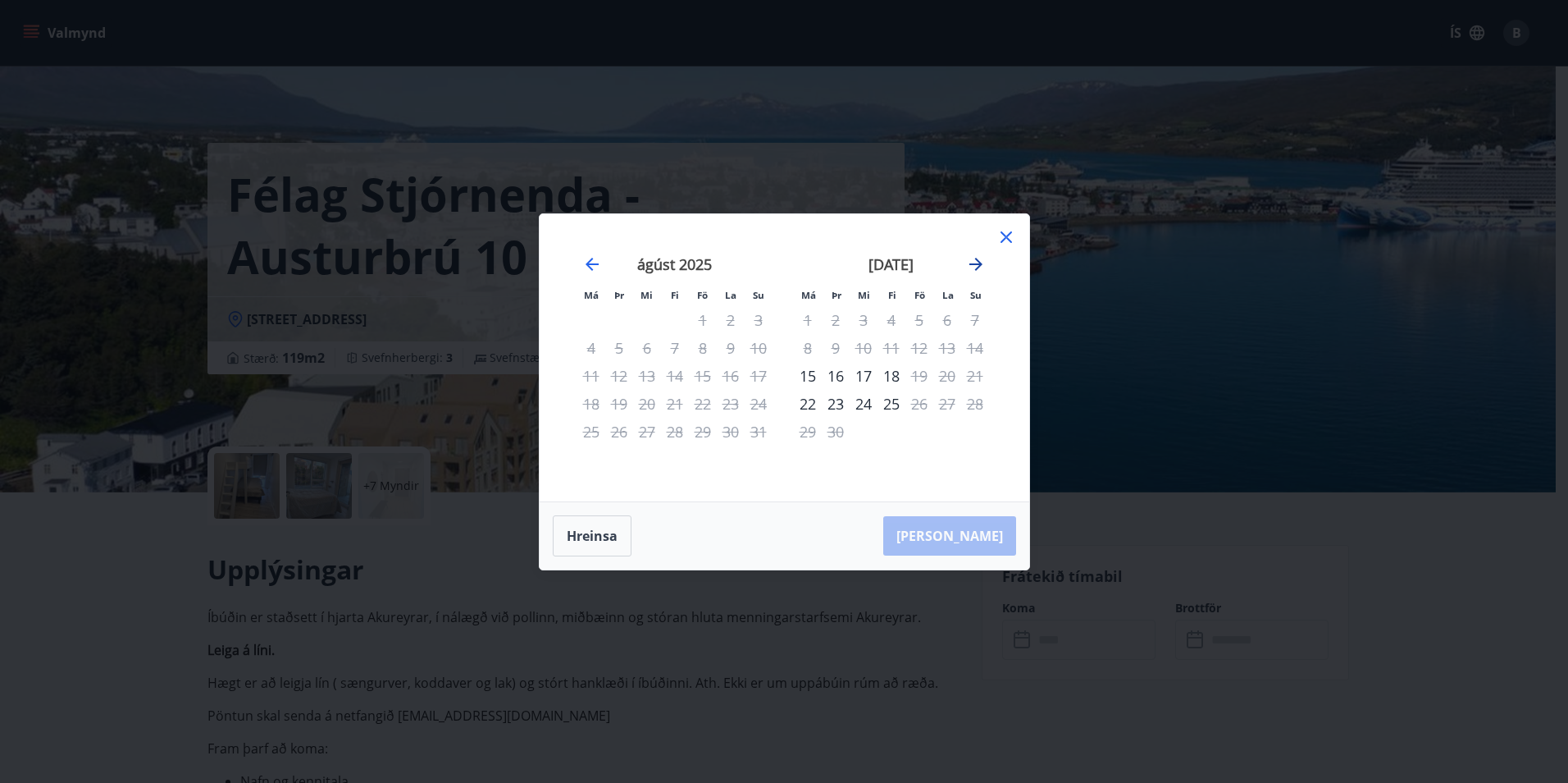
click at [975, 264] on icon "Move forward to switch to the next month." at bounding box center [976, 264] width 13 height 13
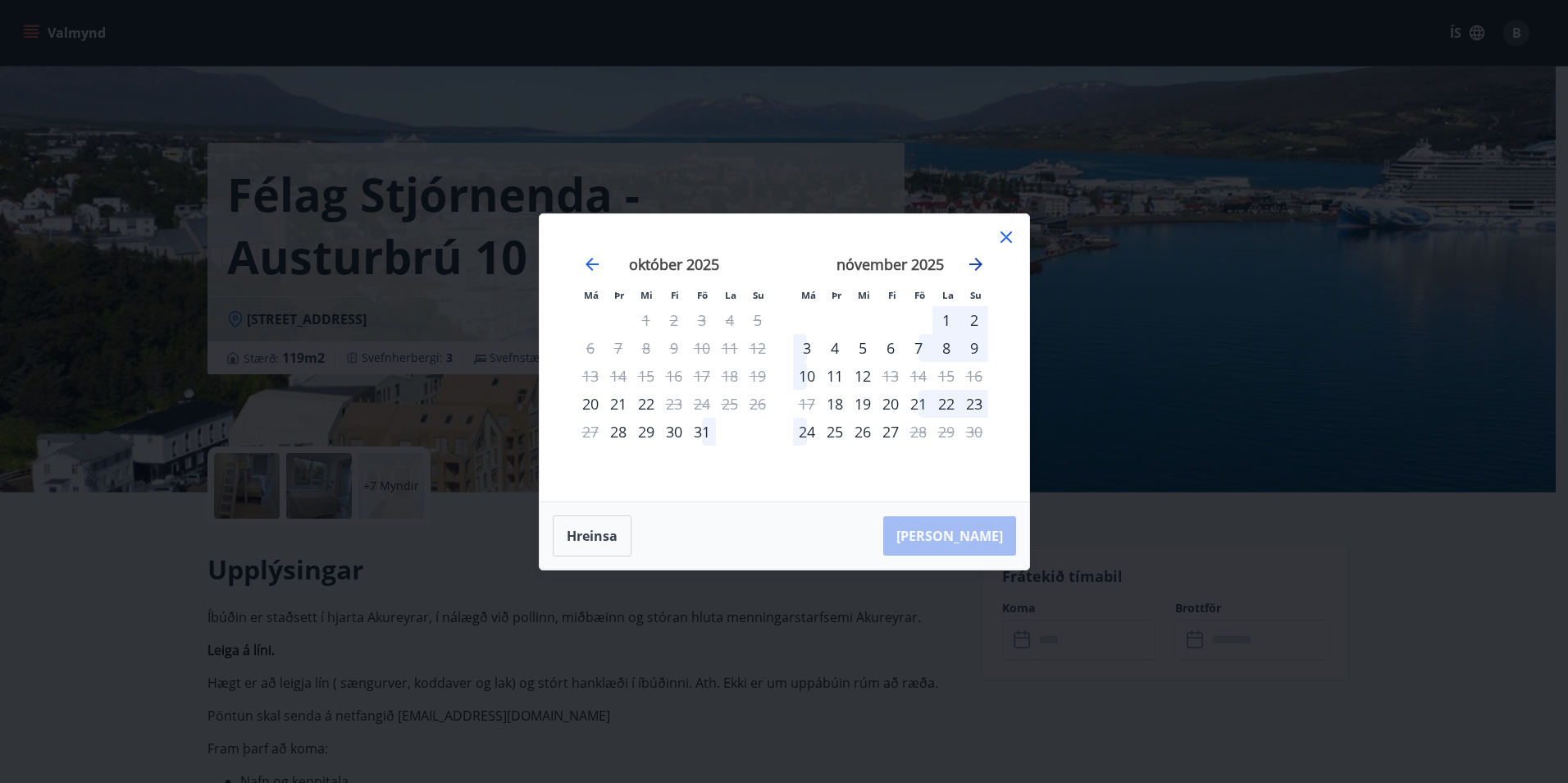
click at [975, 260] on icon "Move forward to switch to the next month." at bounding box center [975, 264] width 20 height 20
click at [976, 260] on icon "Move forward to switch to the next month." at bounding box center [975, 264] width 20 height 20
click at [979, 261] on icon "Move forward to switch to the next month." at bounding box center [976, 264] width 13 height 13
click at [840, 539] on div "[PERSON_NAME]" at bounding box center [784, 535] width 490 height 67
click at [590, 262] on icon "Move backward to switch to the previous month." at bounding box center [592, 264] width 20 height 20
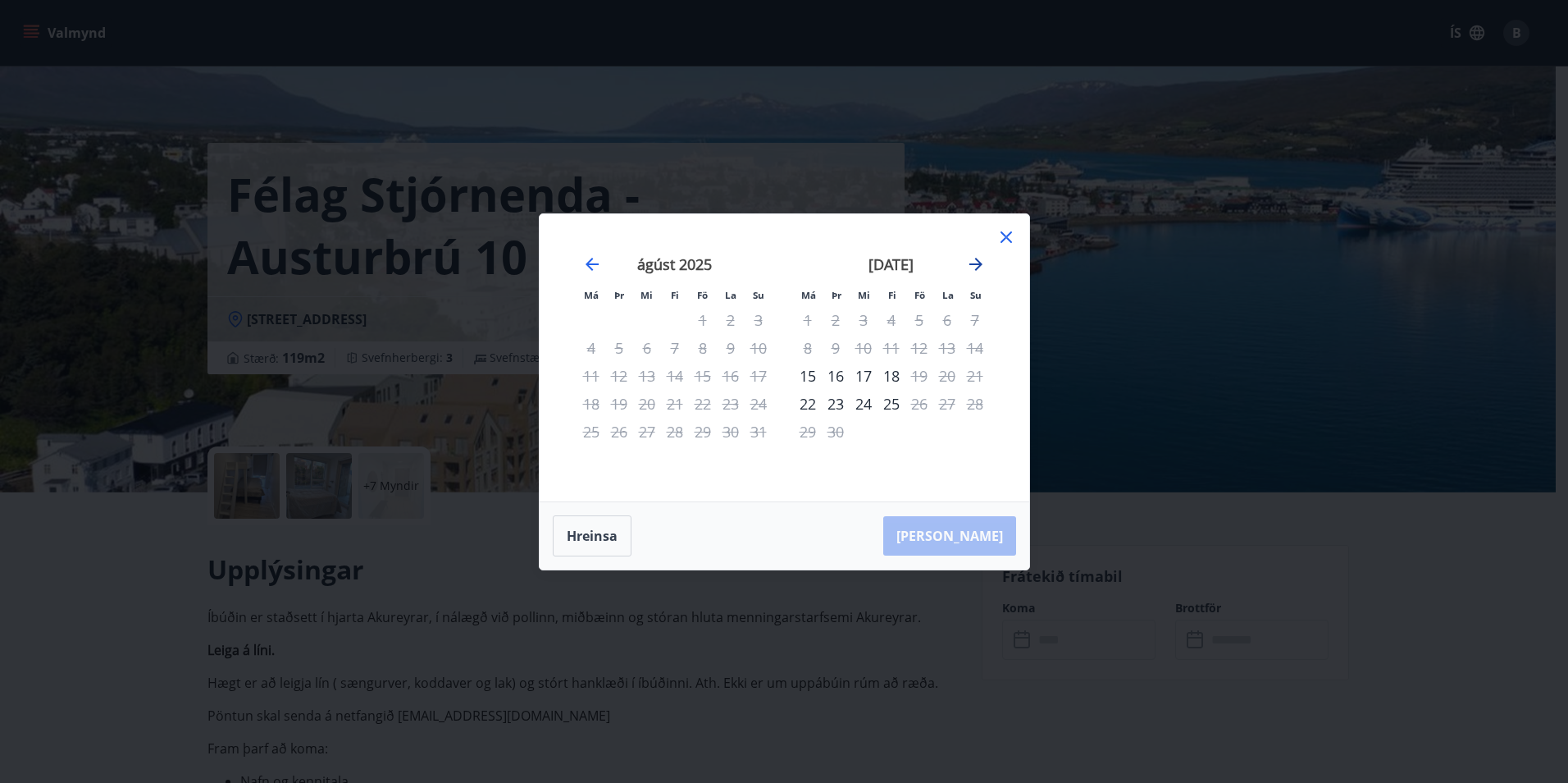
click at [967, 260] on icon "Move forward to switch to the next month." at bounding box center [975, 264] width 20 height 20
click at [977, 262] on icon "Move forward to switch to the next month." at bounding box center [975, 264] width 20 height 20
click at [1008, 234] on icon at bounding box center [1006, 237] width 11 height 11
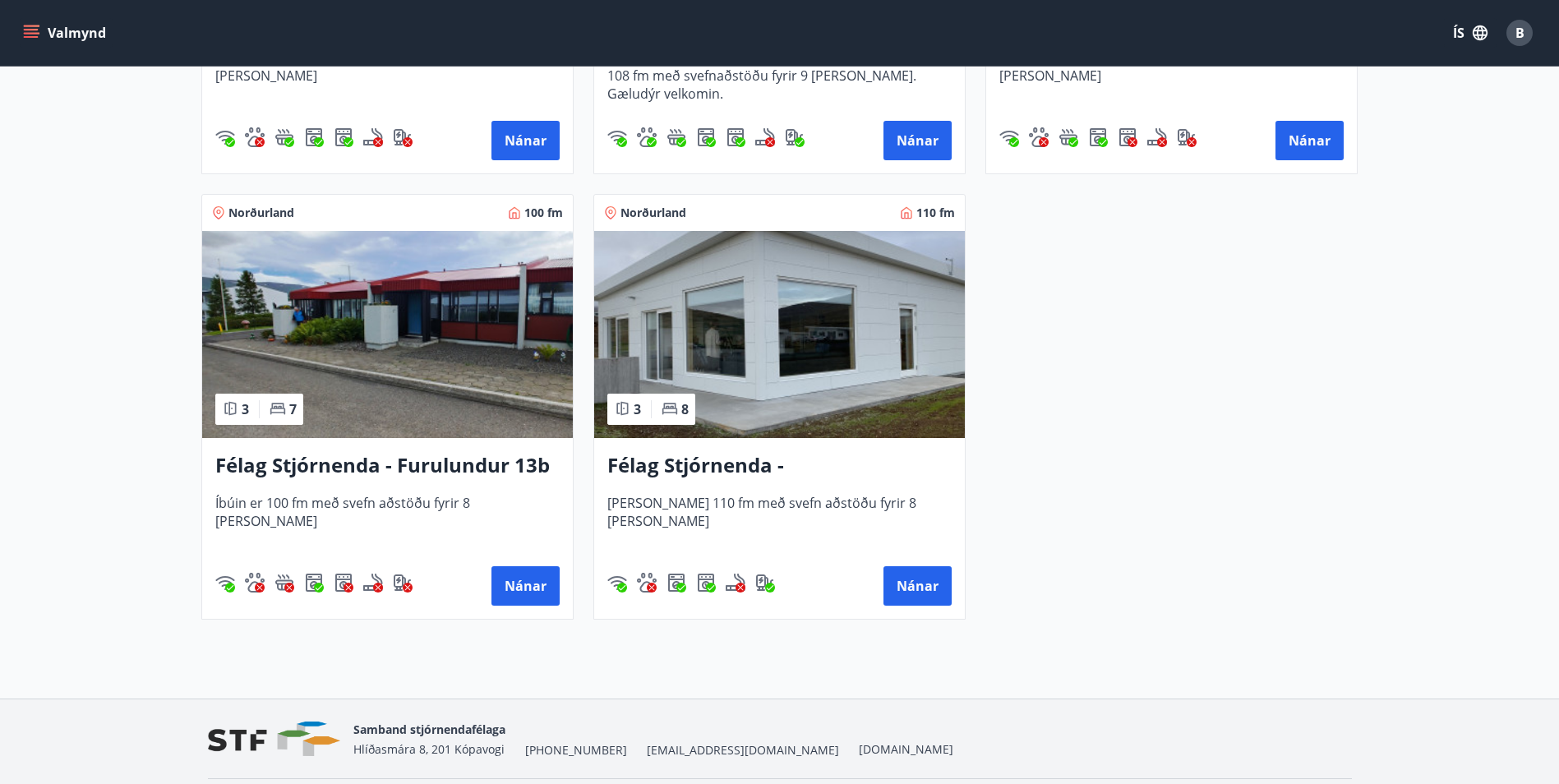
scroll to position [1152, 0]
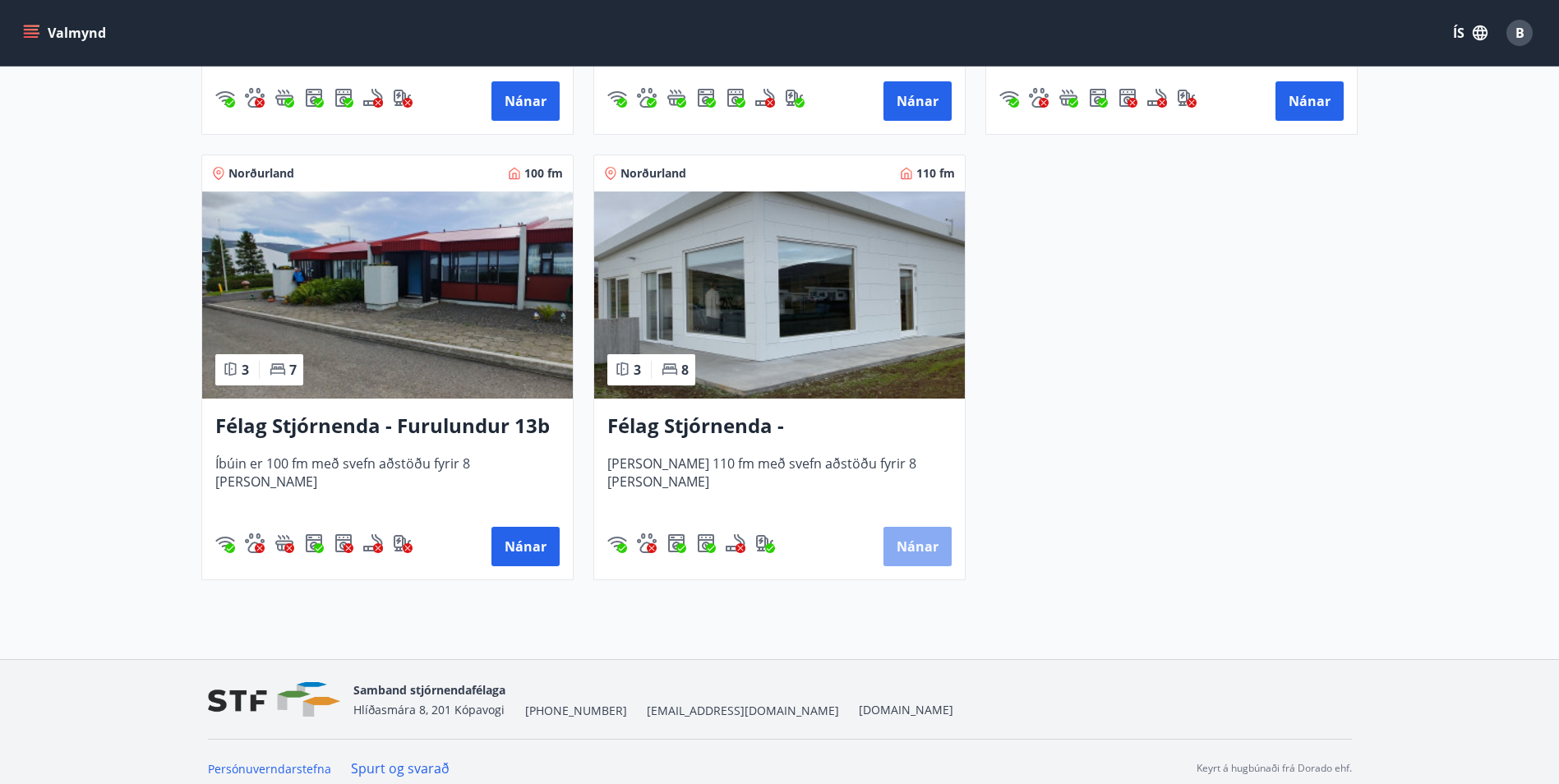
click at [917, 548] on button "Nánar" at bounding box center [917, 547] width 68 height 40
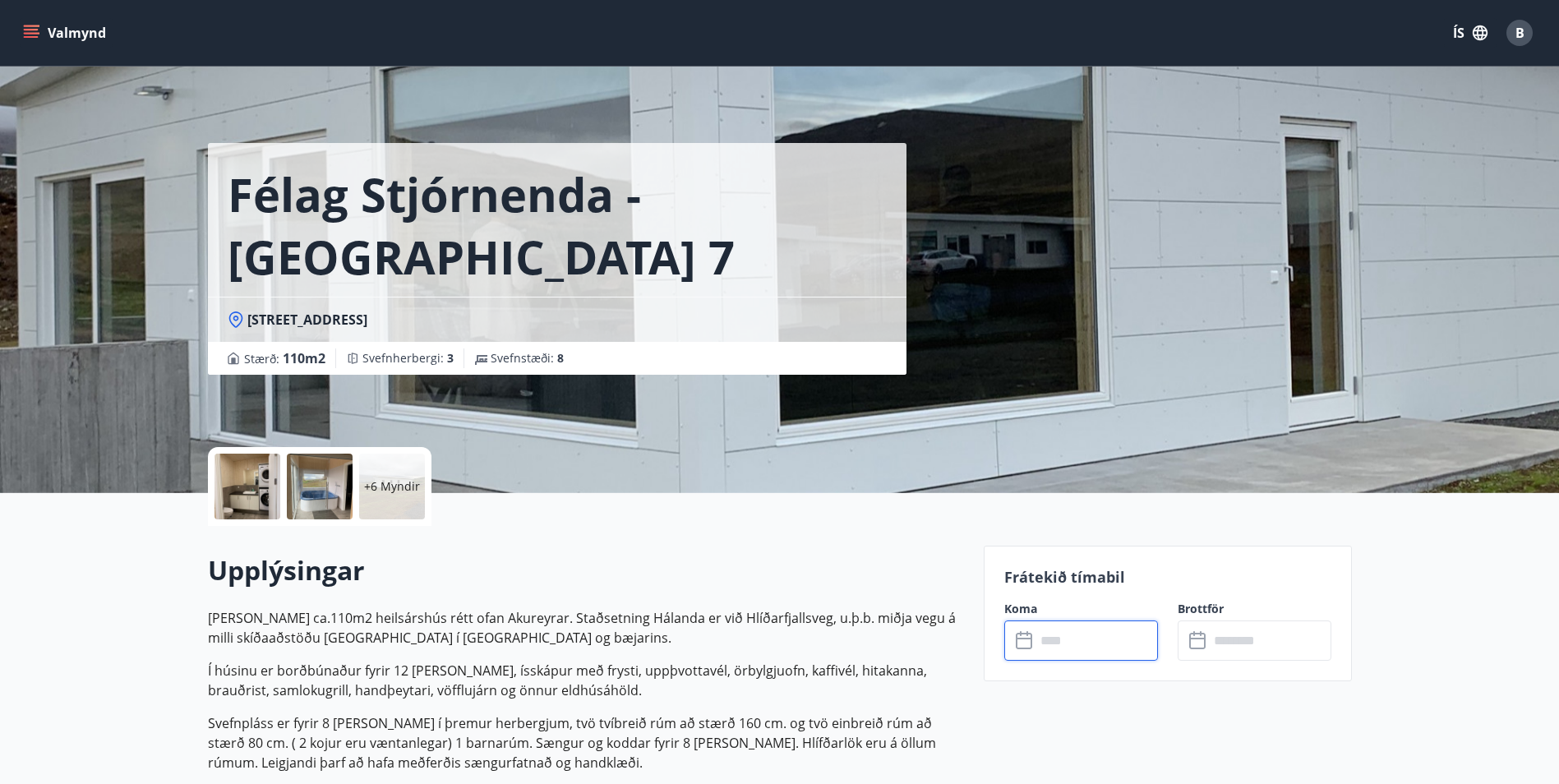
click at [1072, 645] on input "text" at bounding box center [1097, 640] width 123 height 41
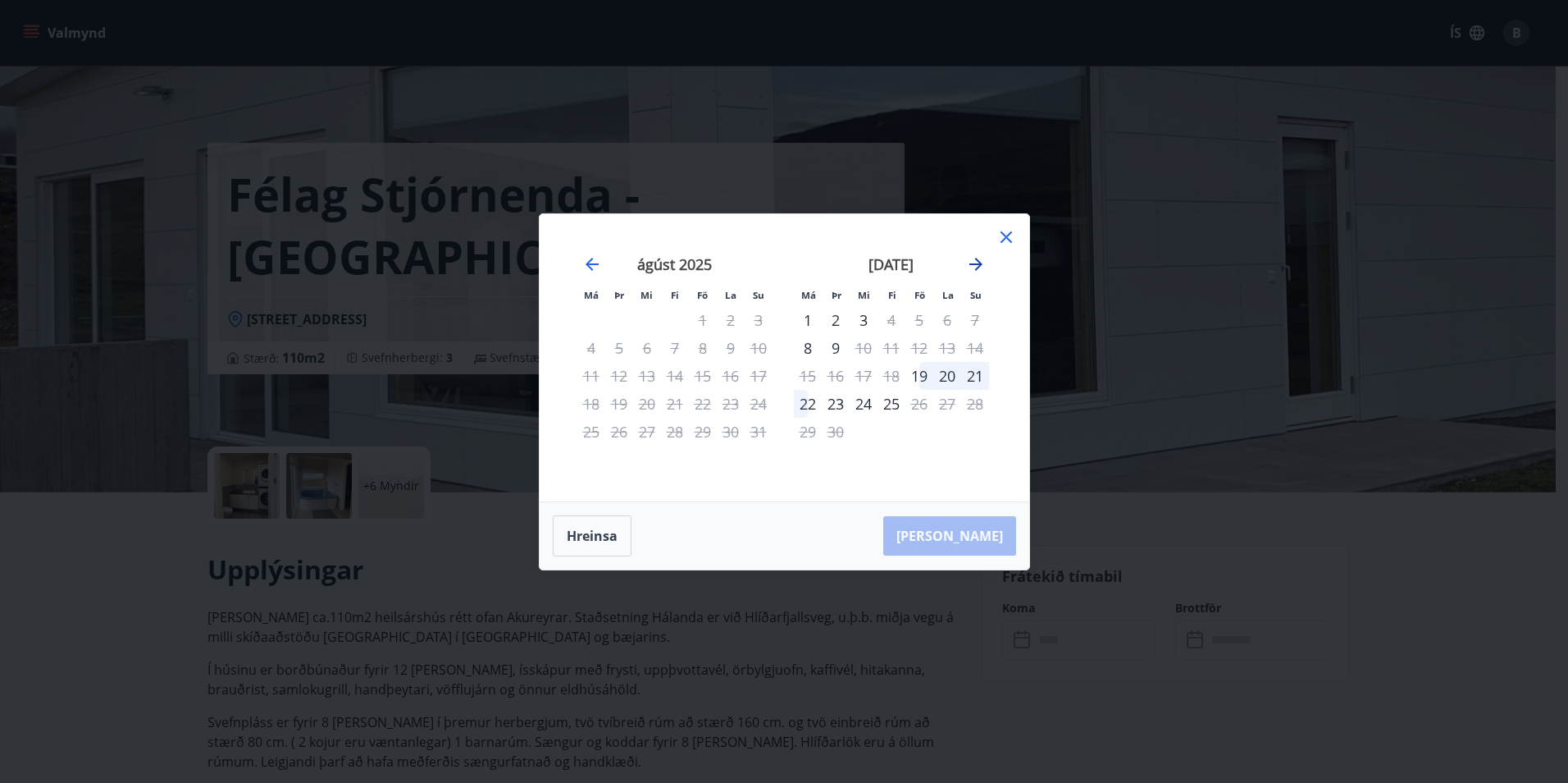
click at [975, 263] on icon "Move forward to switch to the next month." at bounding box center [975, 264] width 20 height 20
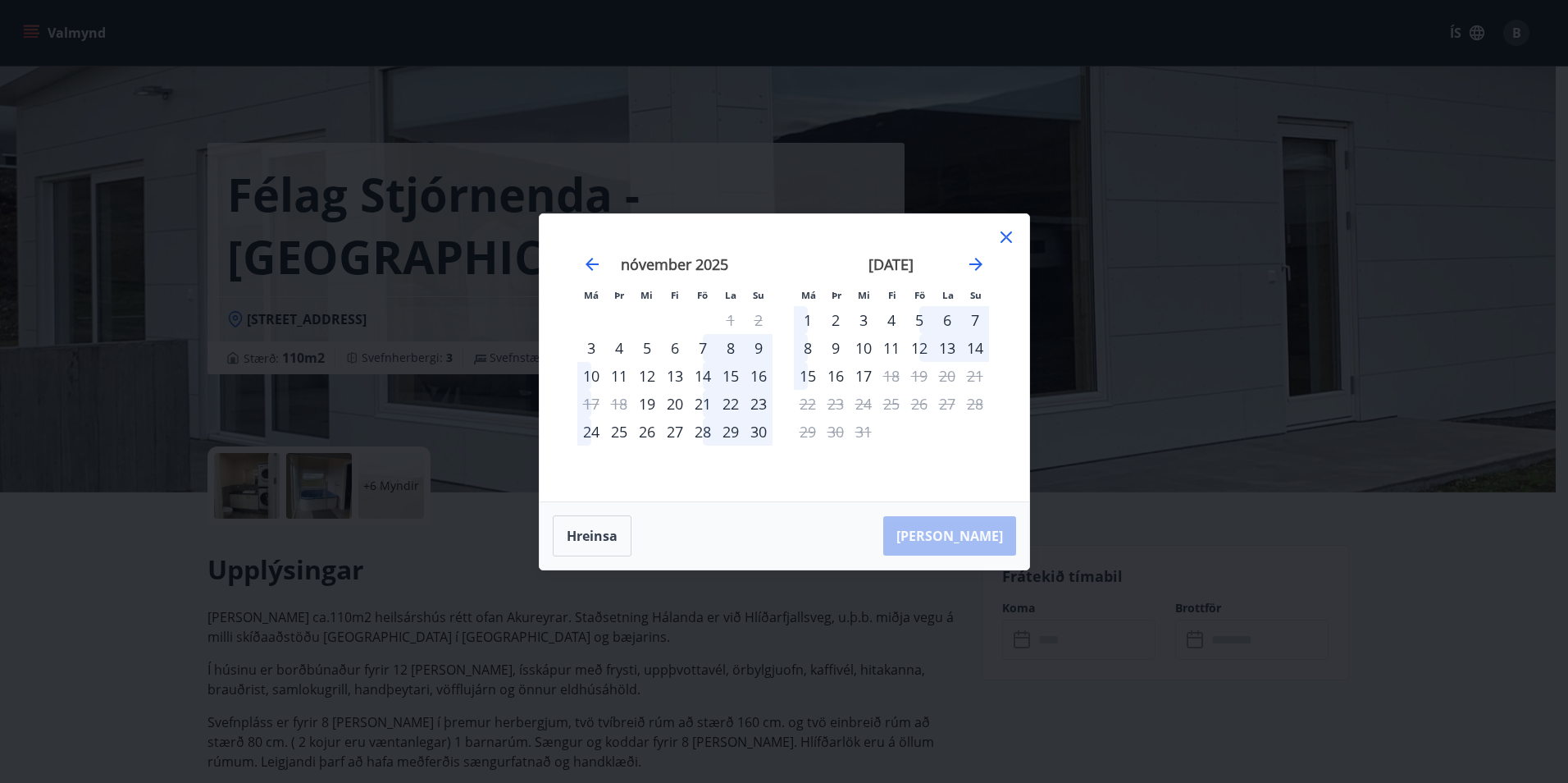
click at [919, 349] on div "12" at bounding box center [920, 348] width 28 height 28
click at [973, 349] on div "14" at bounding box center [975, 348] width 28 height 28
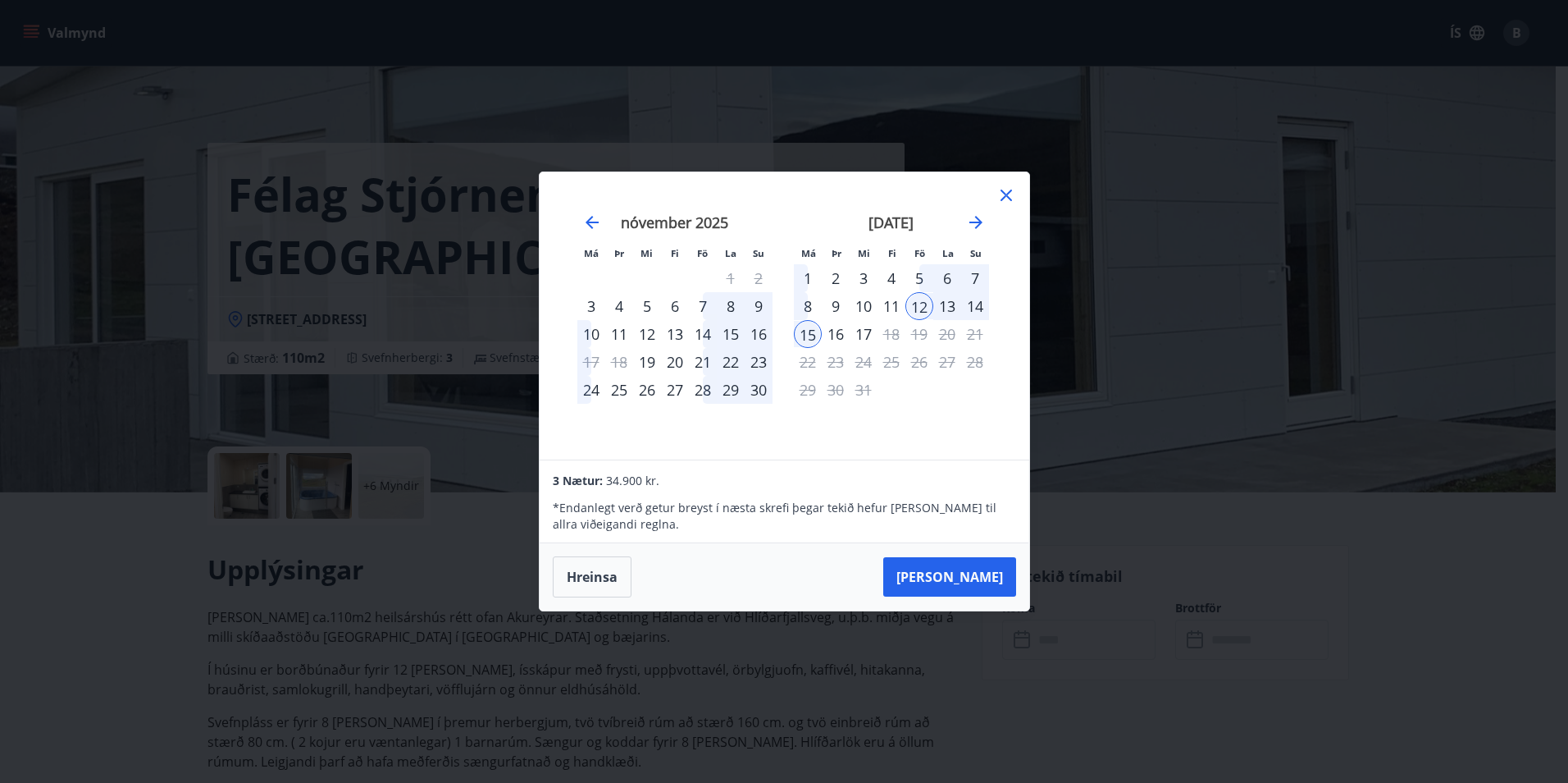
click at [1006, 193] on icon at bounding box center [1006, 195] width 20 height 20
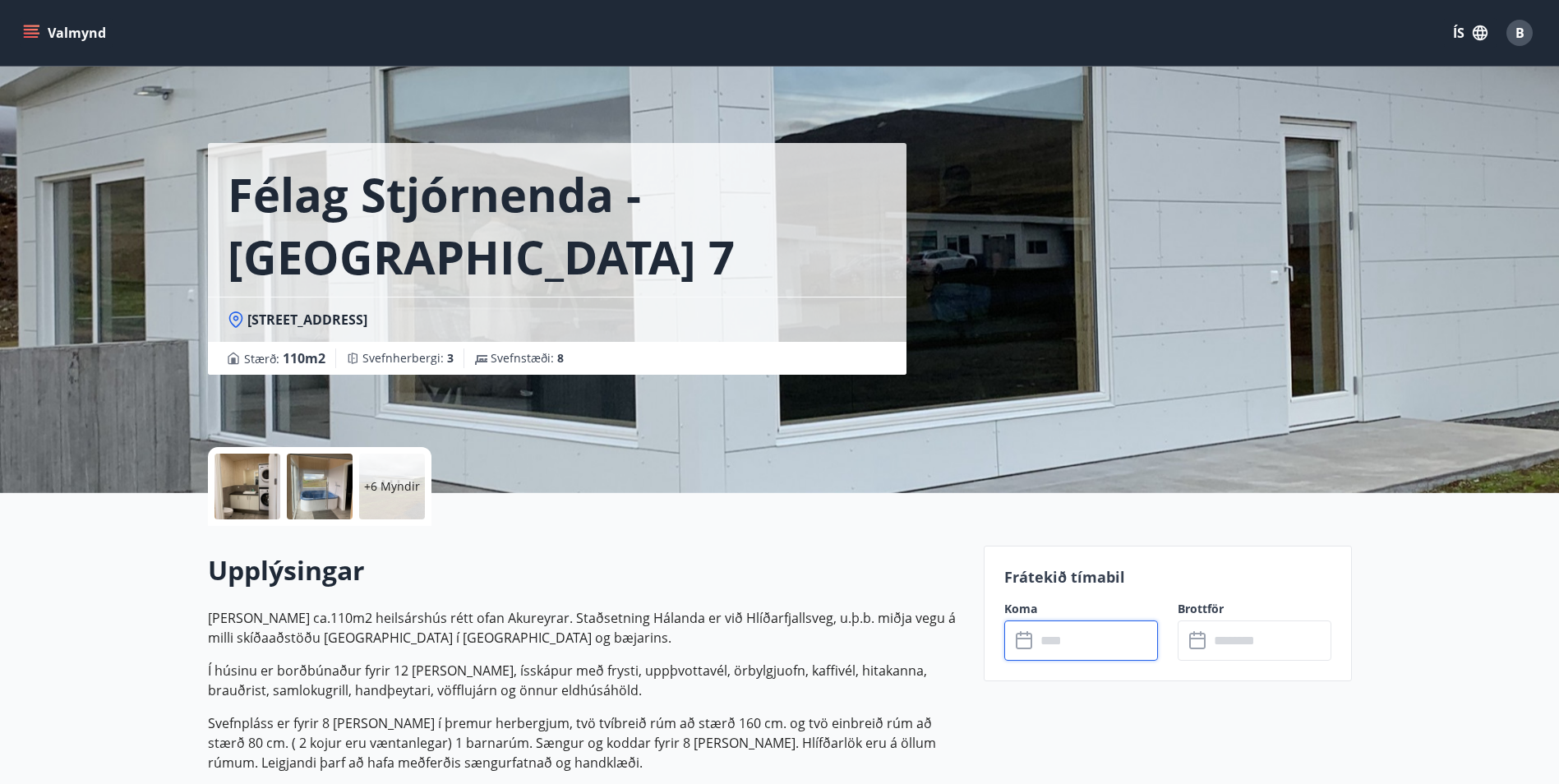
click at [256, 487] on div at bounding box center [248, 486] width 66 height 66
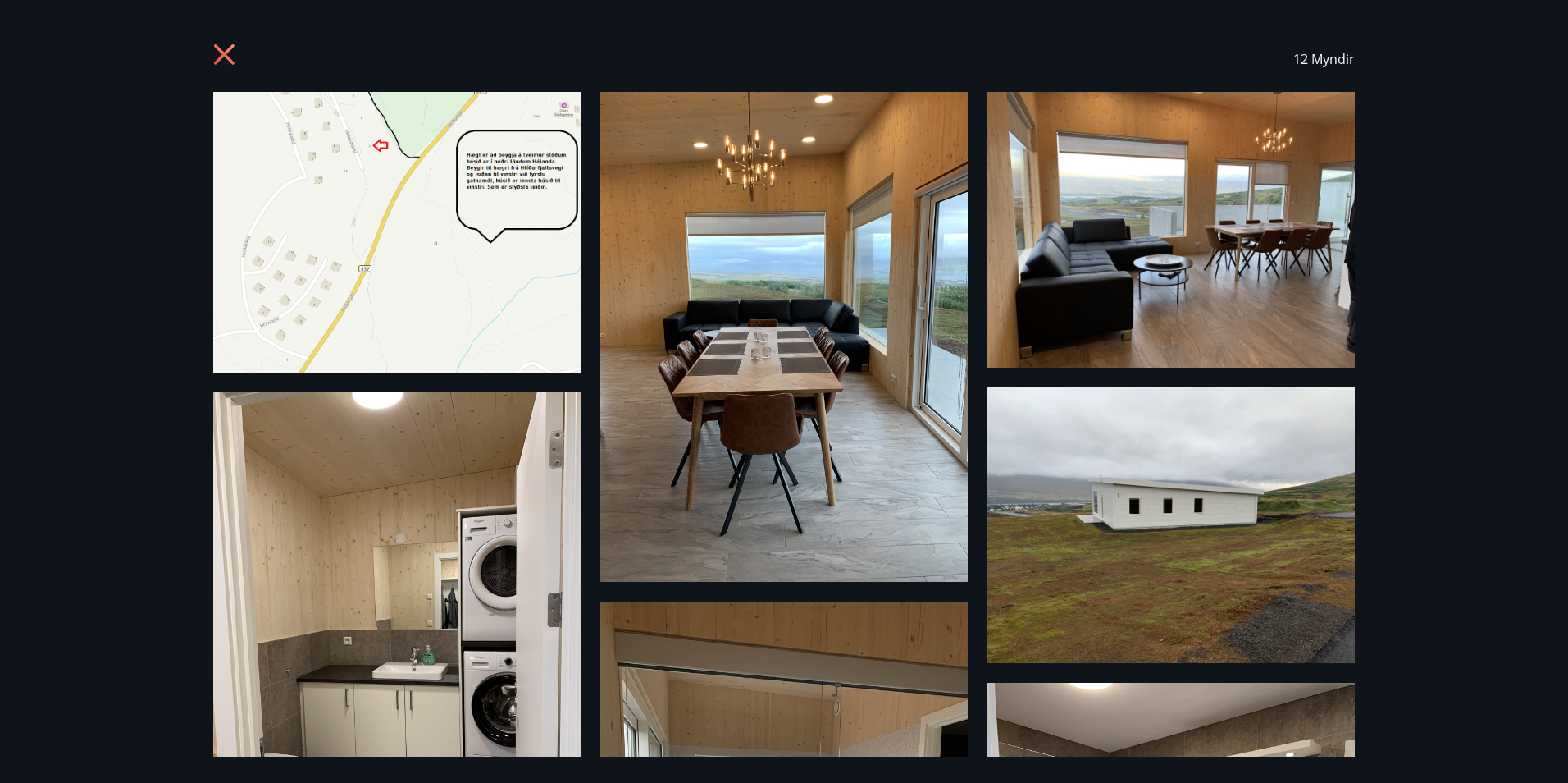
click at [228, 57] on icon at bounding box center [225, 55] width 21 height 21
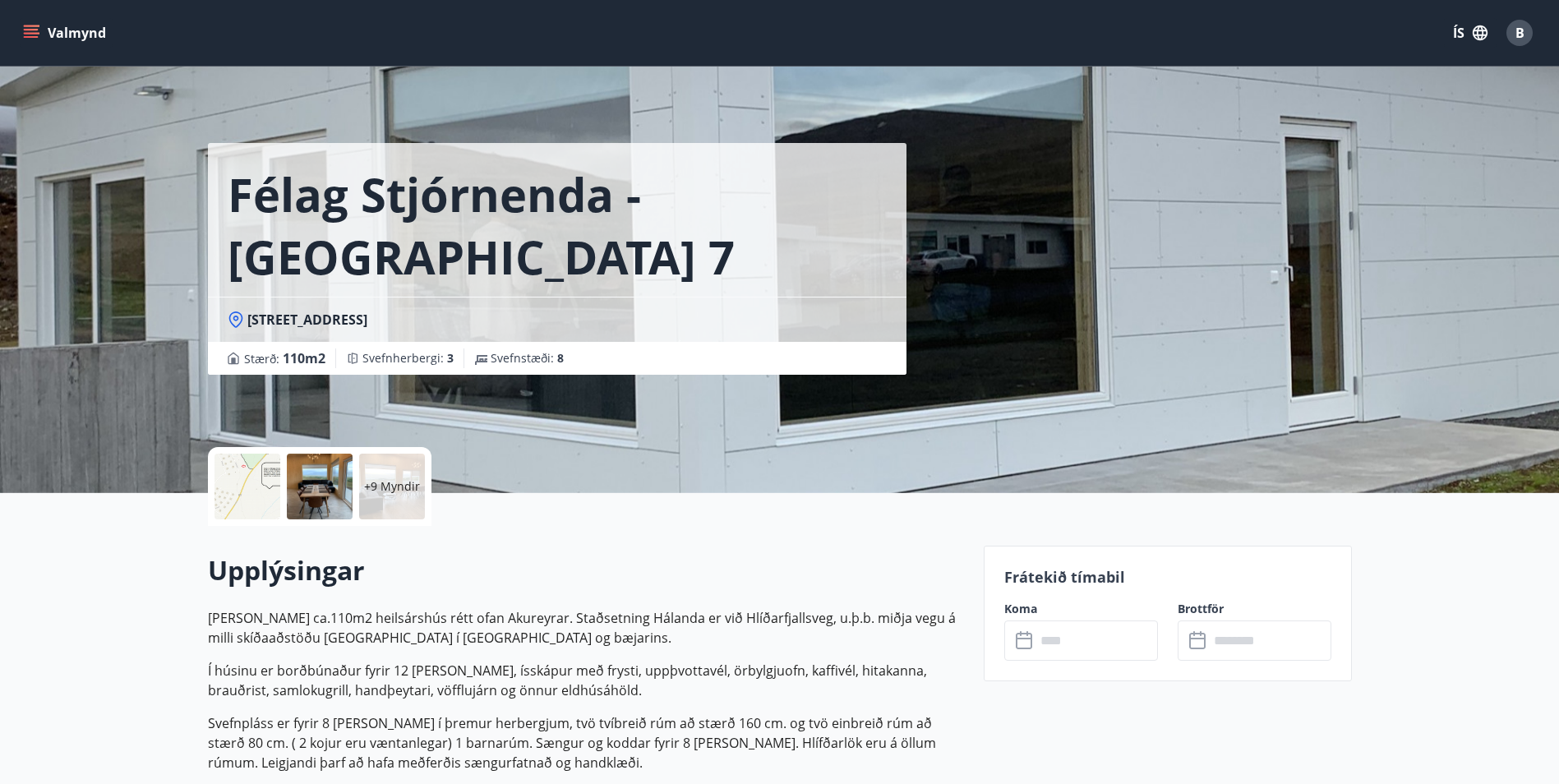
click at [1081, 639] on input "text" at bounding box center [1097, 640] width 123 height 41
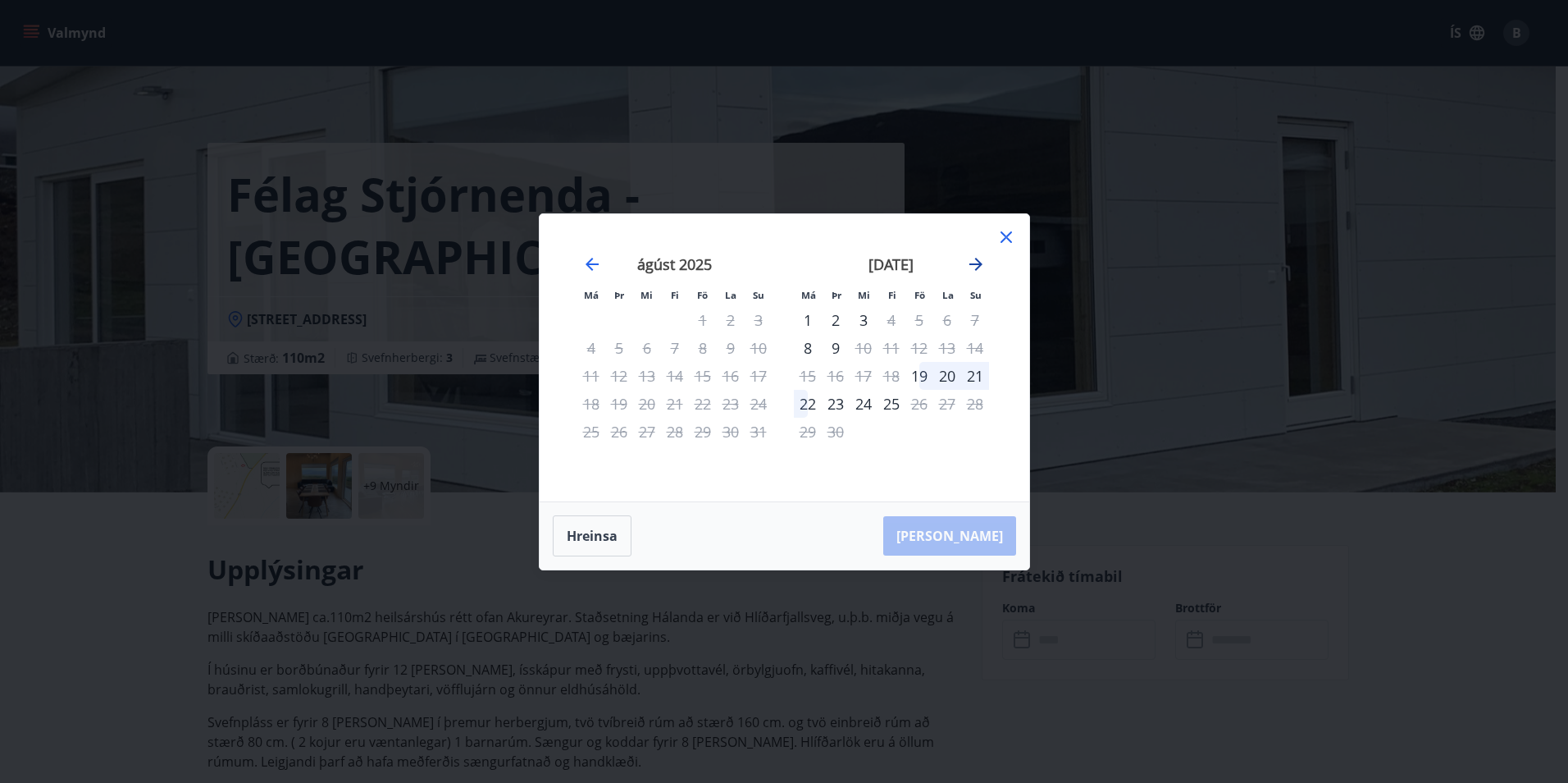
click at [975, 264] on icon "Move forward to switch to the next month." at bounding box center [976, 264] width 13 height 13
click at [976, 263] on icon "Move forward to switch to the next month." at bounding box center [975, 264] width 20 height 20
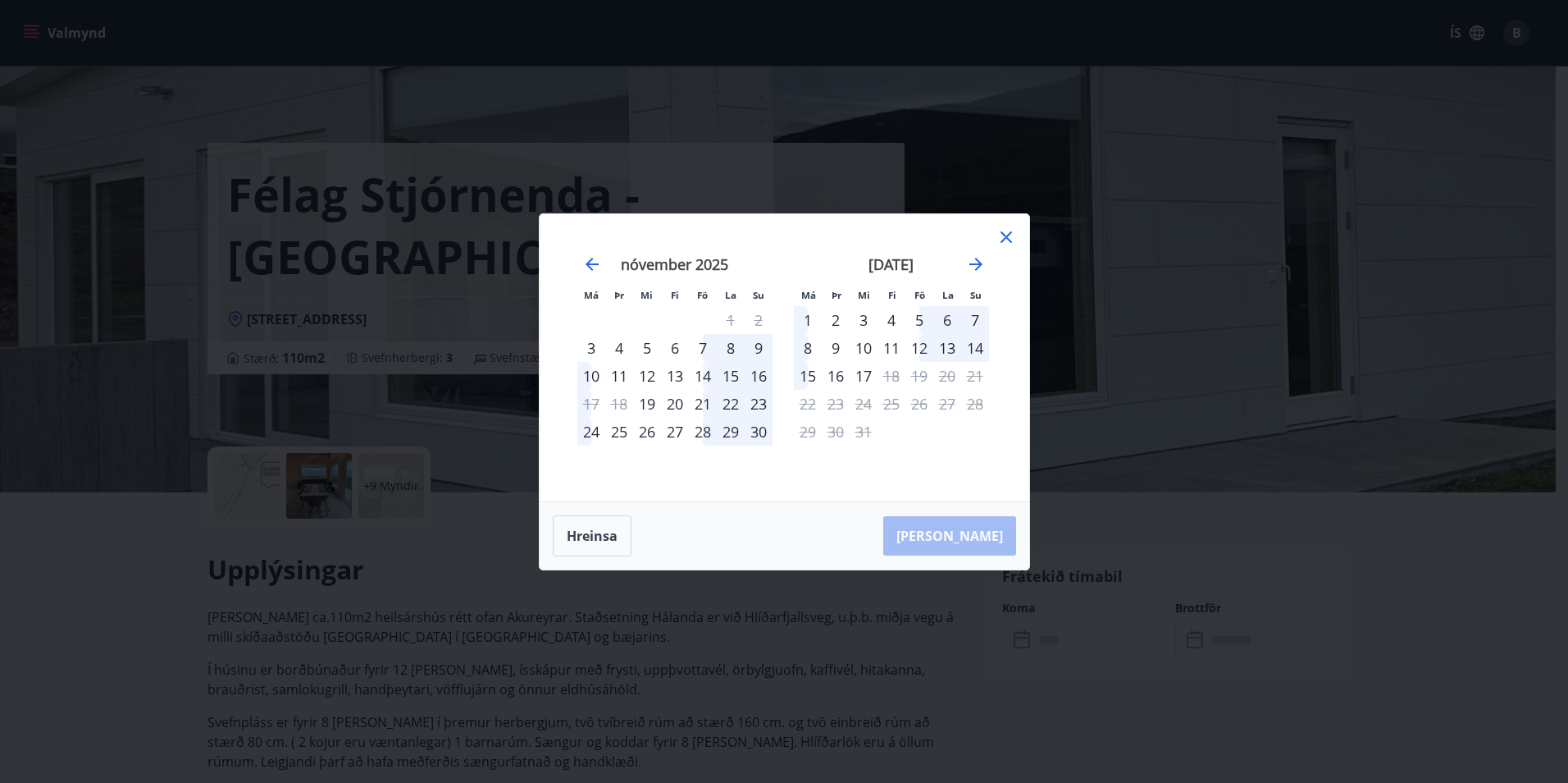
click at [914, 347] on div "12" at bounding box center [920, 348] width 28 height 28
click at [980, 345] on div "14" at bounding box center [975, 348] width 28 height 28
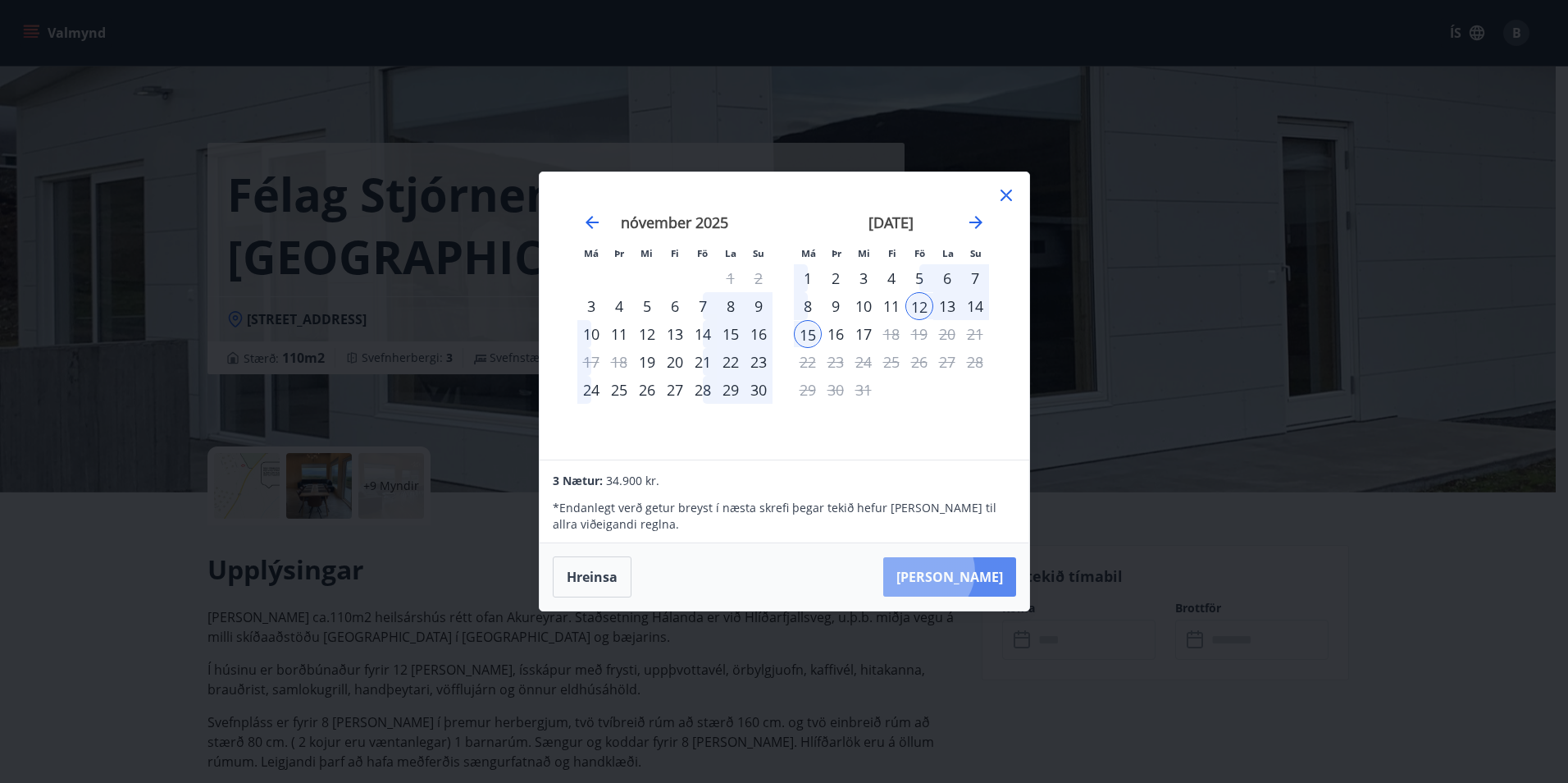
click at [976, 571] on button "[PERSON_NAME]" at bounding box center [949, 577] width 133 height 40
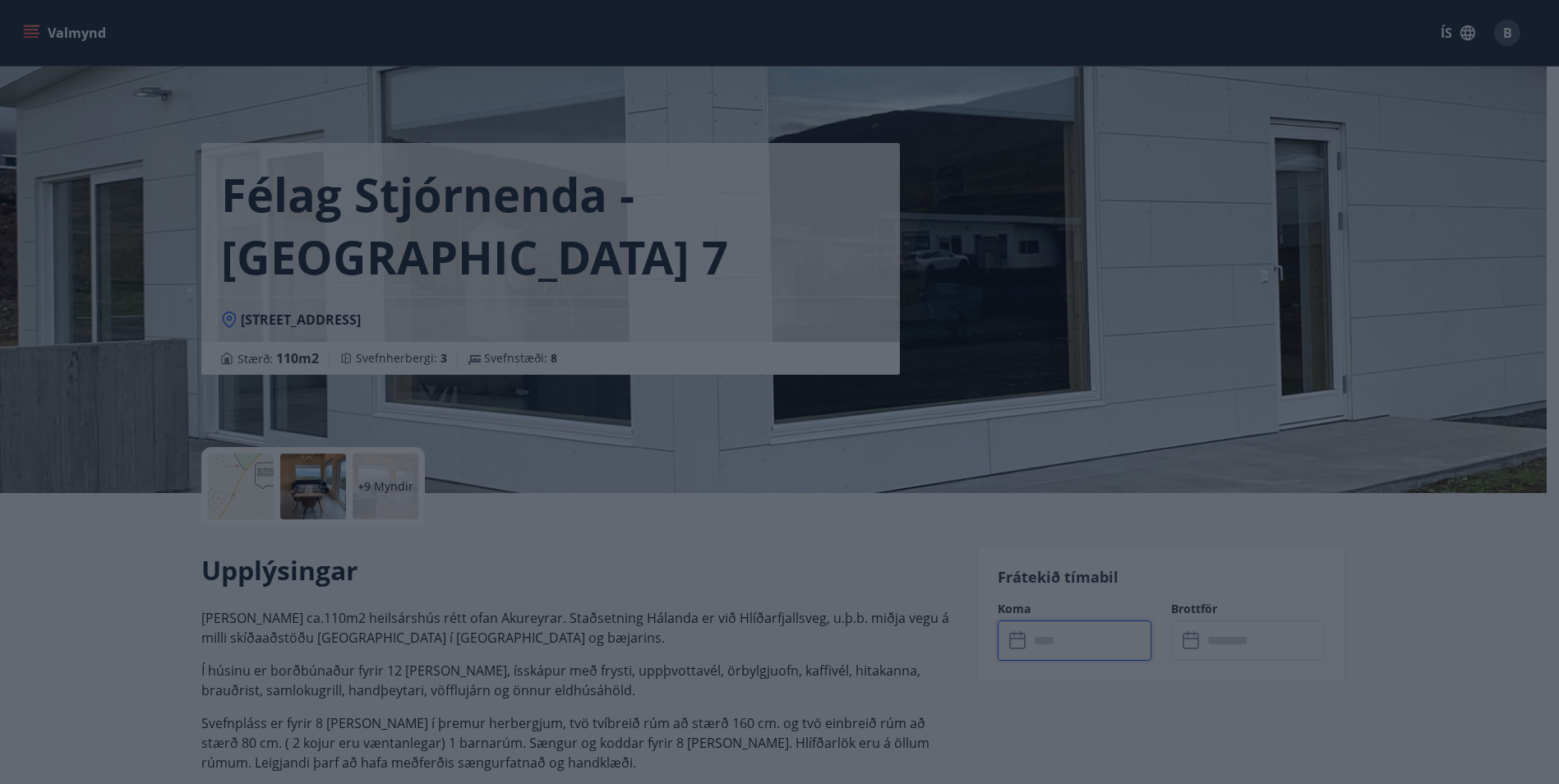
type input "******"
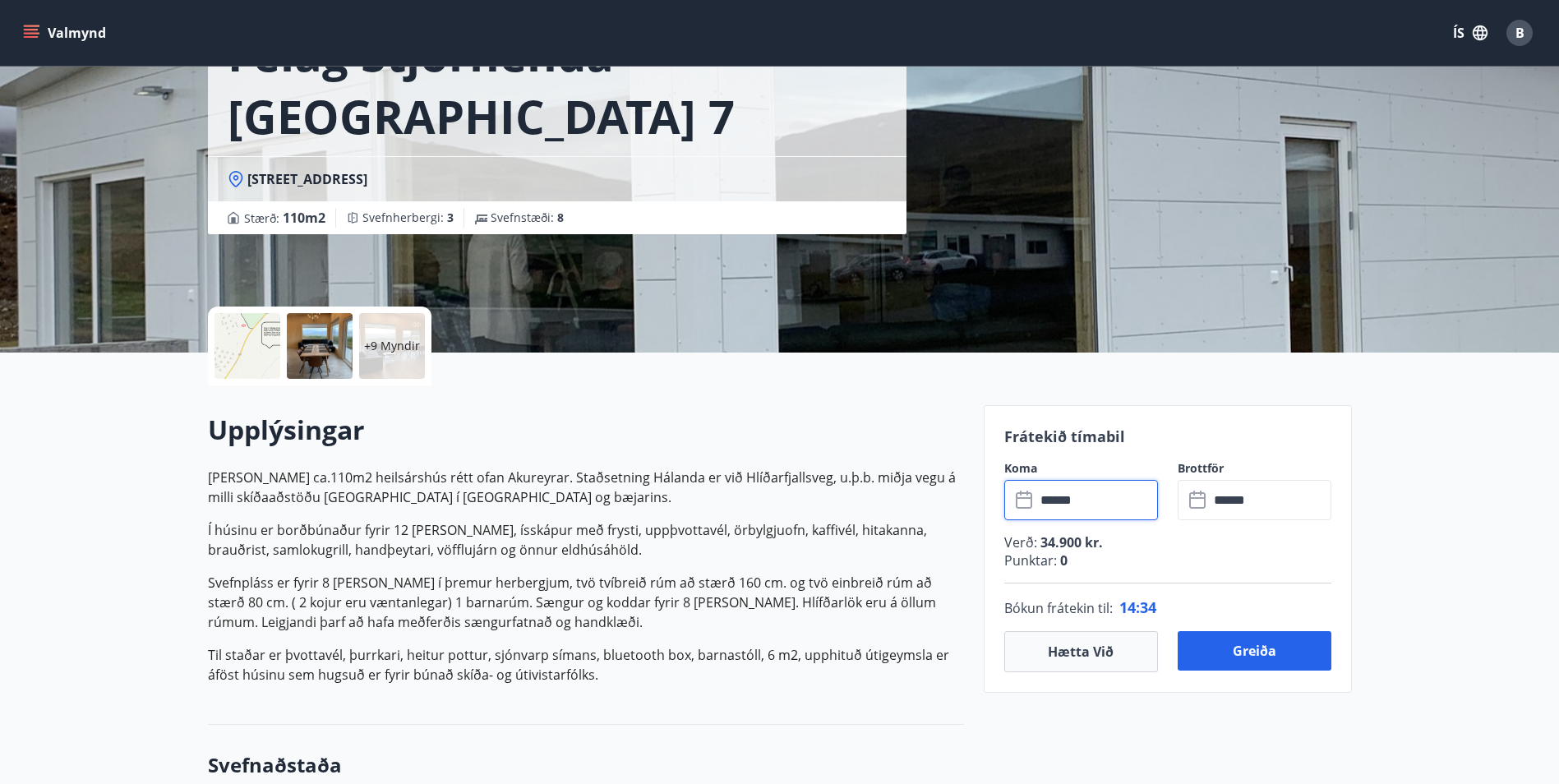
scroll to position [329, 0]
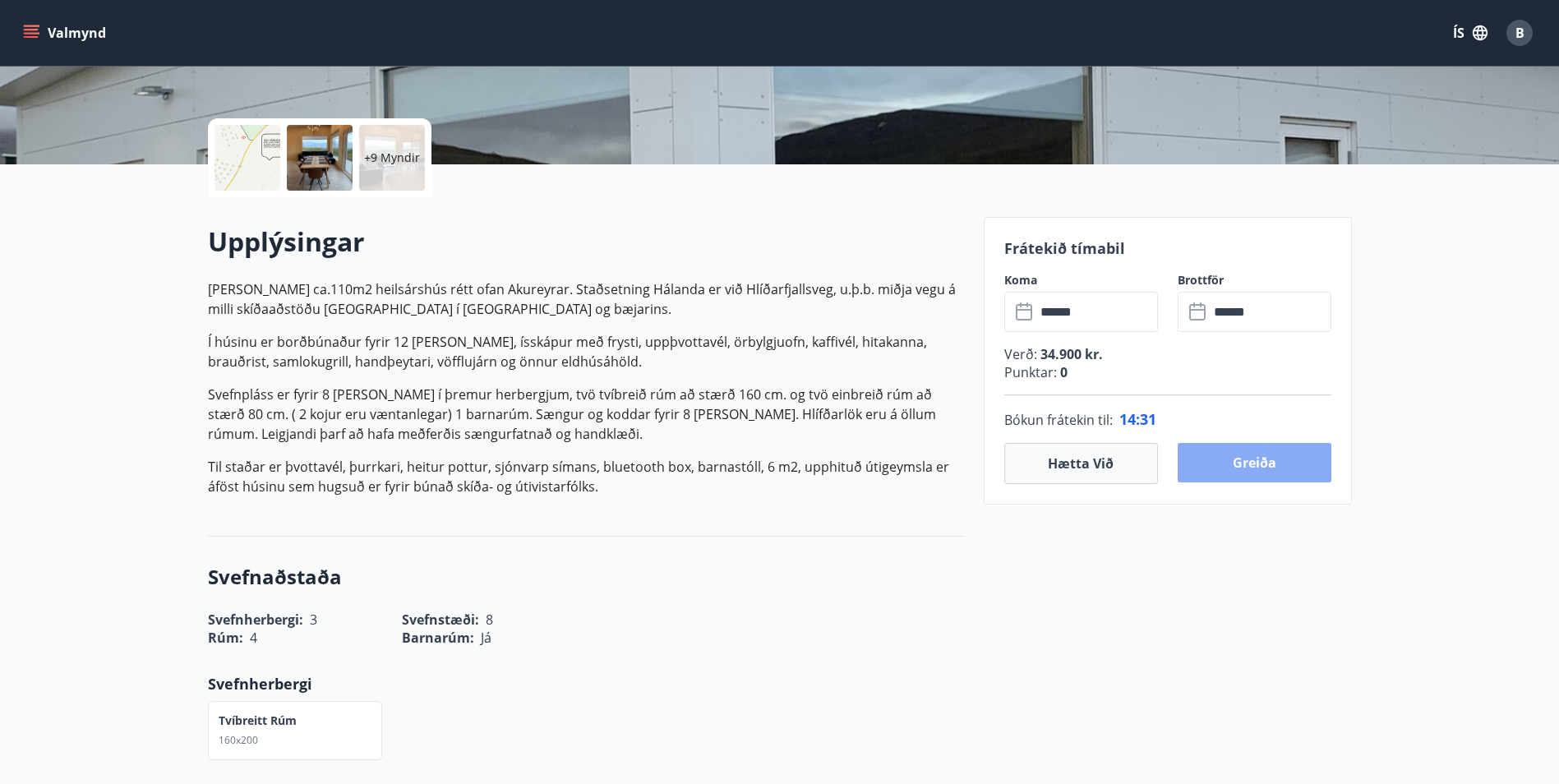
click at [1234, 459] on button "Greiða" at bounding box center [1254, 463] width 154 height 40
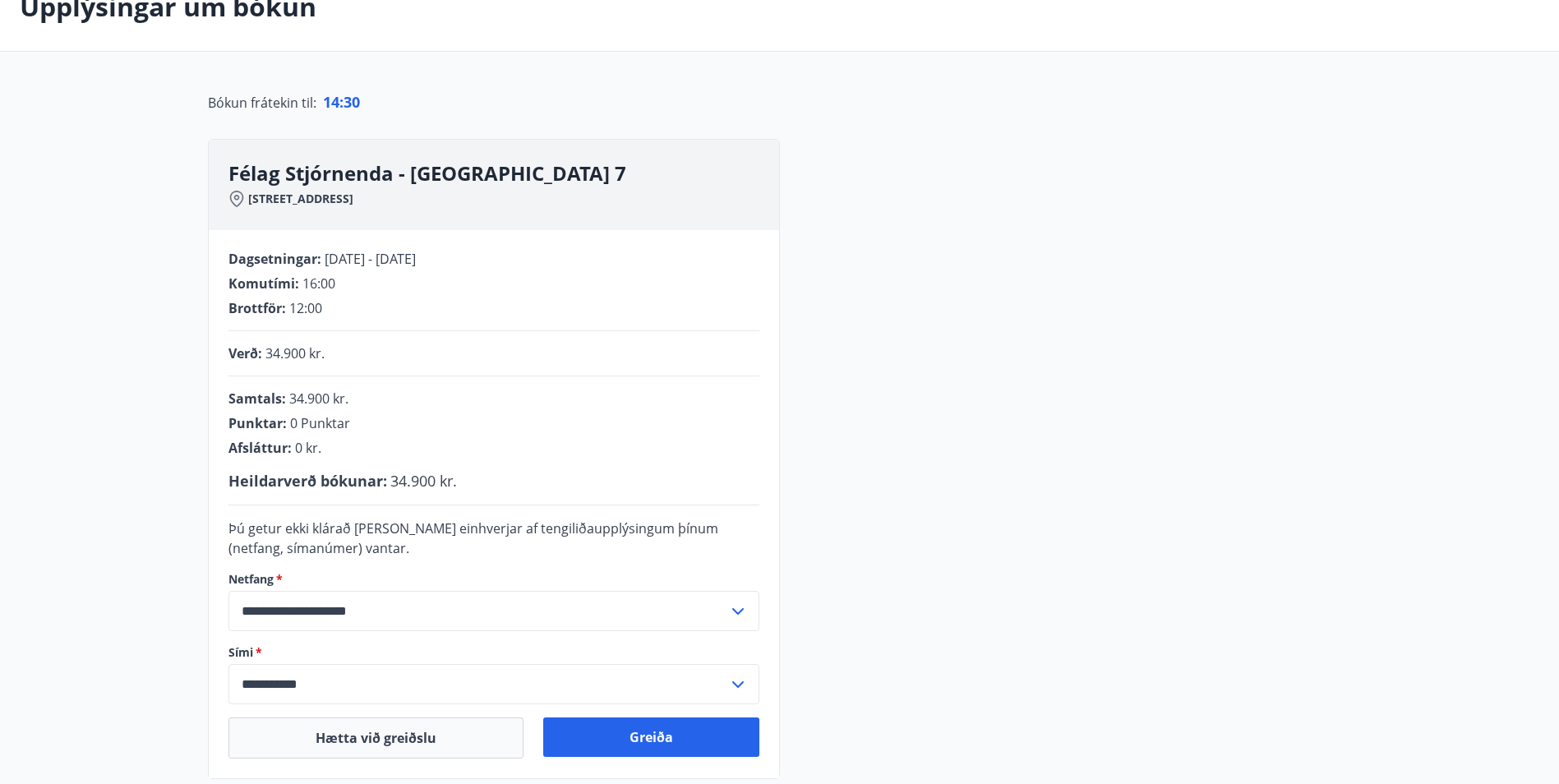
scroll to position [303, 0]
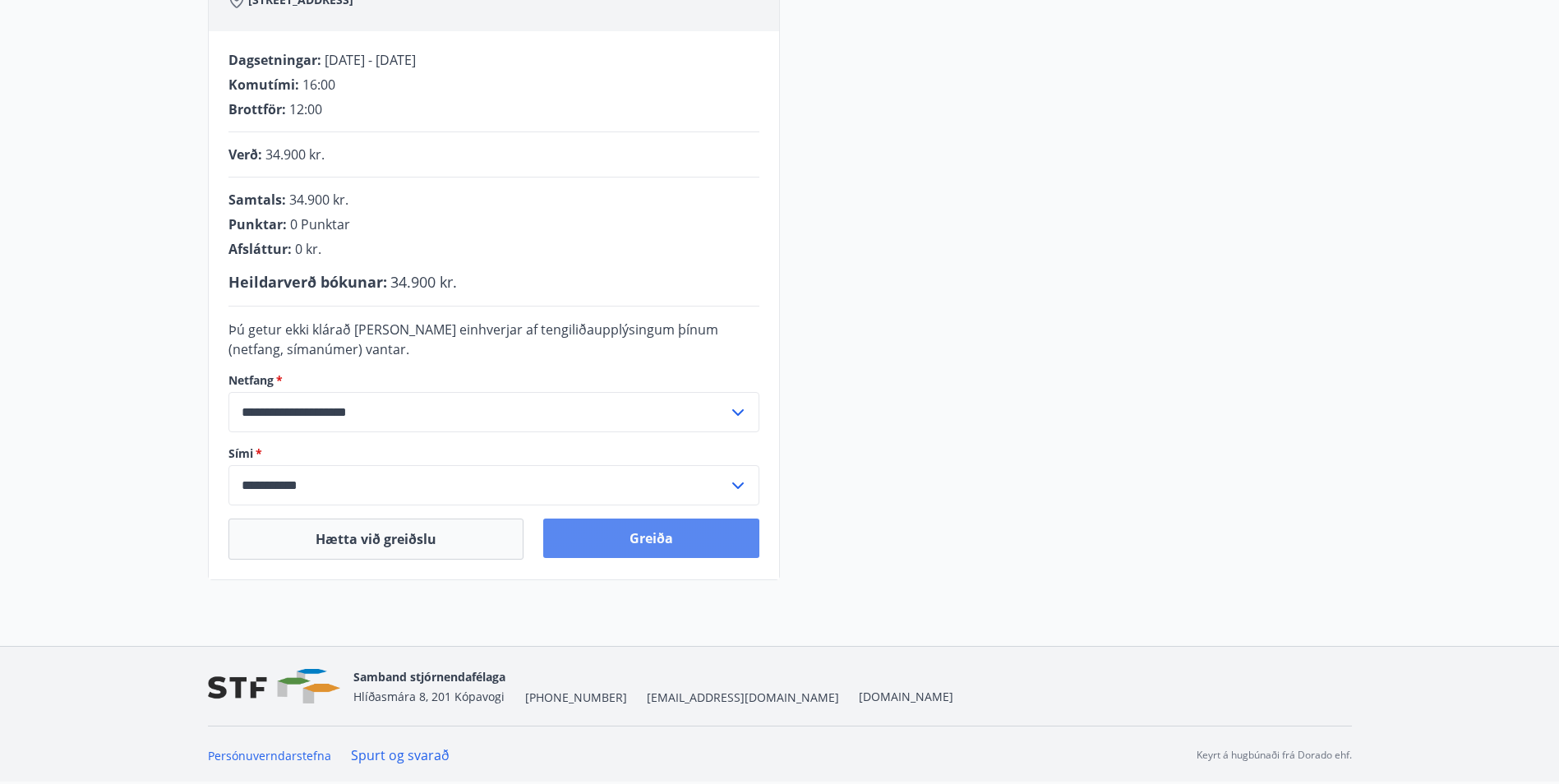
click at [657, 542] on button "Greiða" at bounding box center [650, 538] width 216 height 40
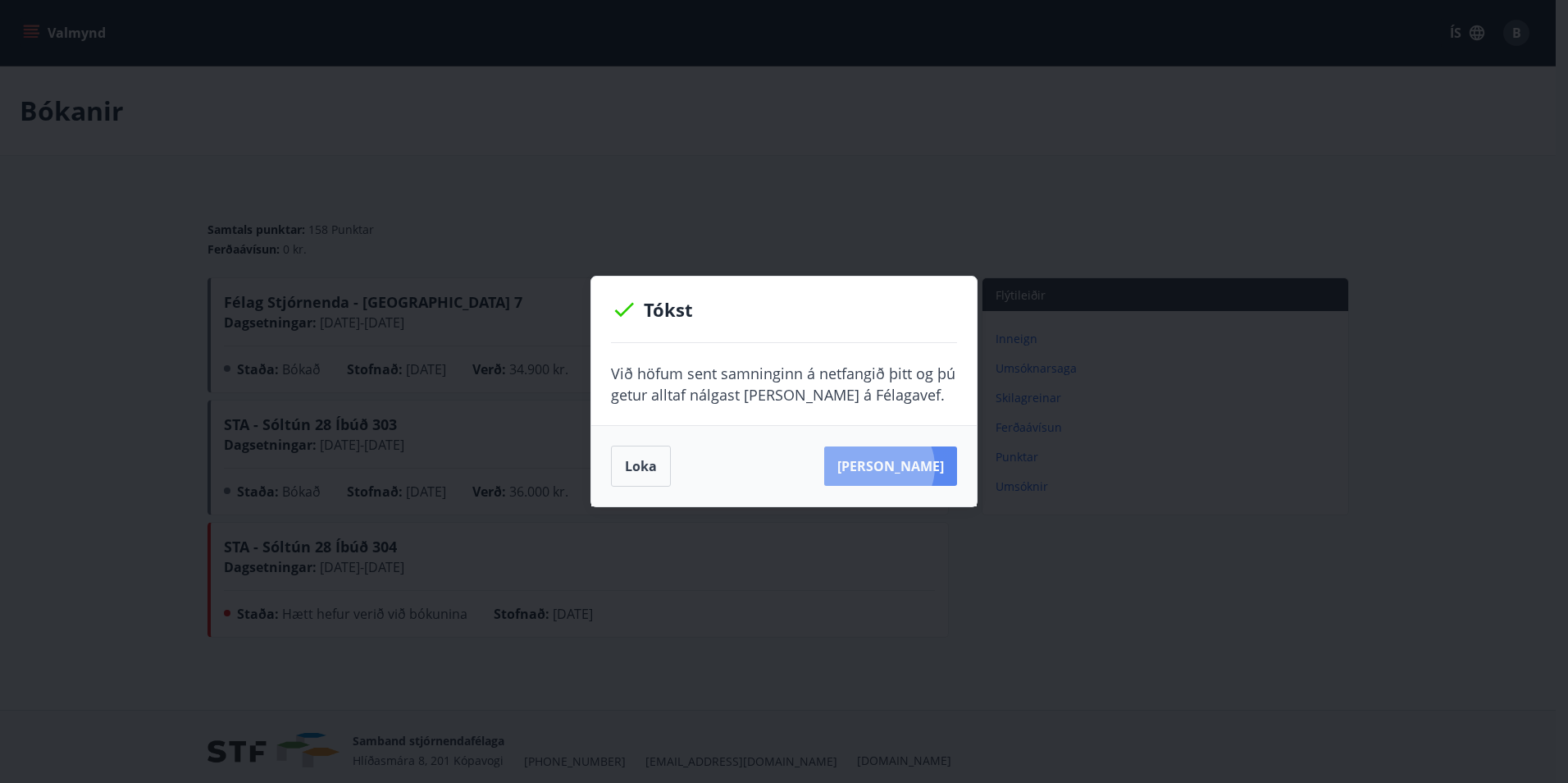
click at [903, 467] on button "Sjá samning" at bounding box center [890, 466] width 133 height 40
click at [636, 464] on button "Loka" at bounding box center [641, 466] width 60 height 41
